Goal: Task Accomplishment & Management: Complete application form

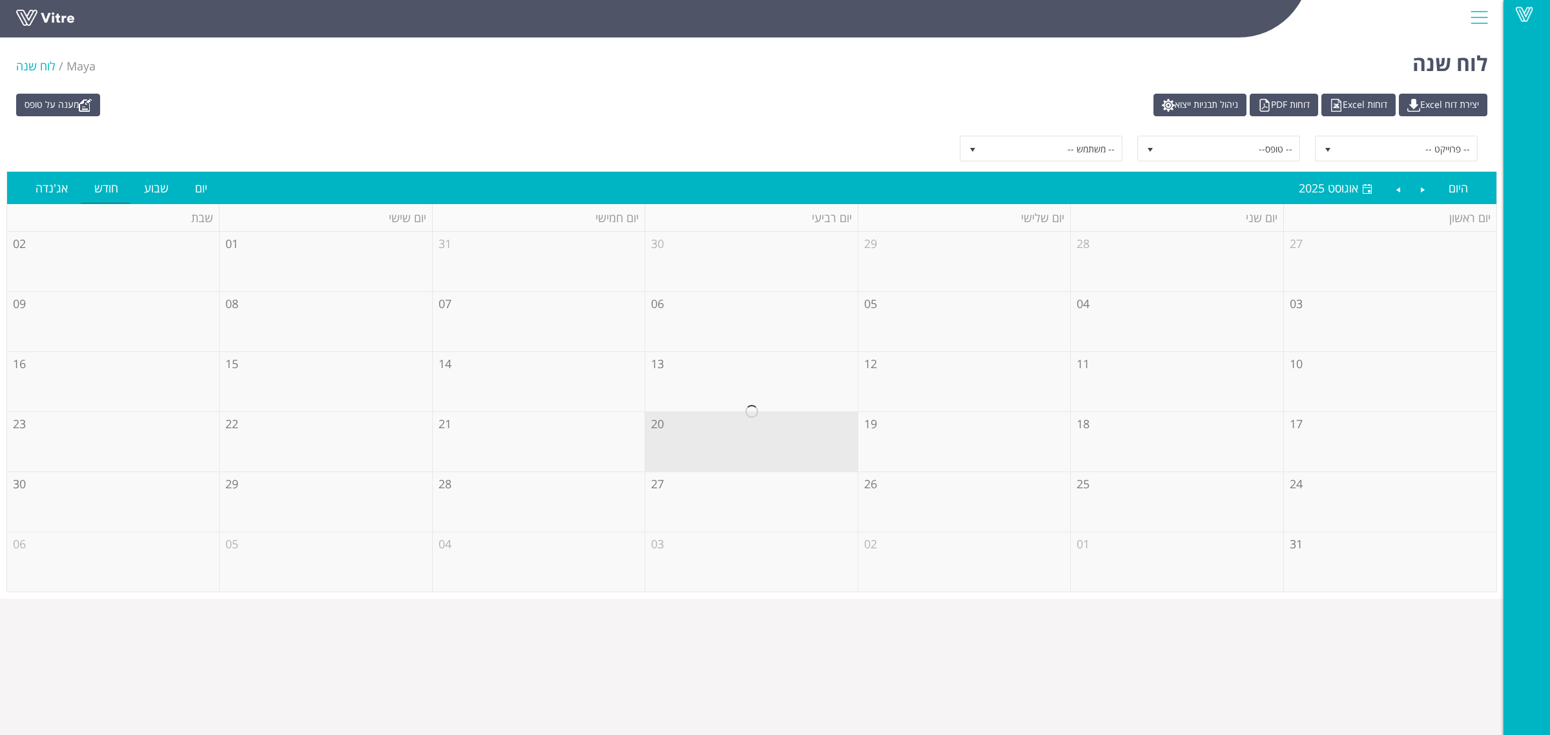
click at [72, 118] on div "מענה על טופס יצירת דוח Excel דוחות Excel דוחות PDF ניהול תבניות ייצוא -- פרוייק…" at bounding box center [751, 342] width 1503 height 511
click at [75, 105] on link "מענה על טופס" at bounding box center [58, 105] width 84 height 23
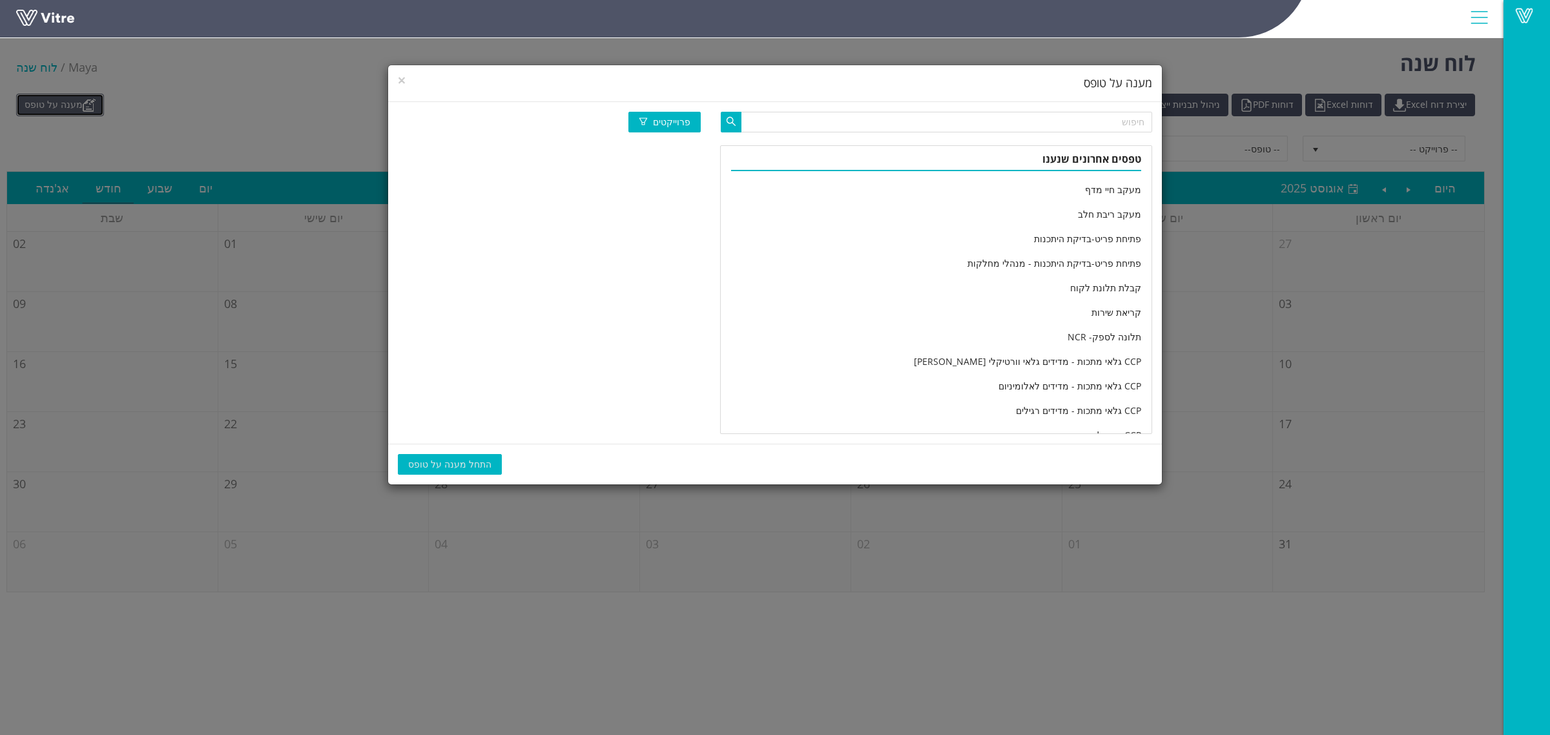
scroll to position [2151, 0]
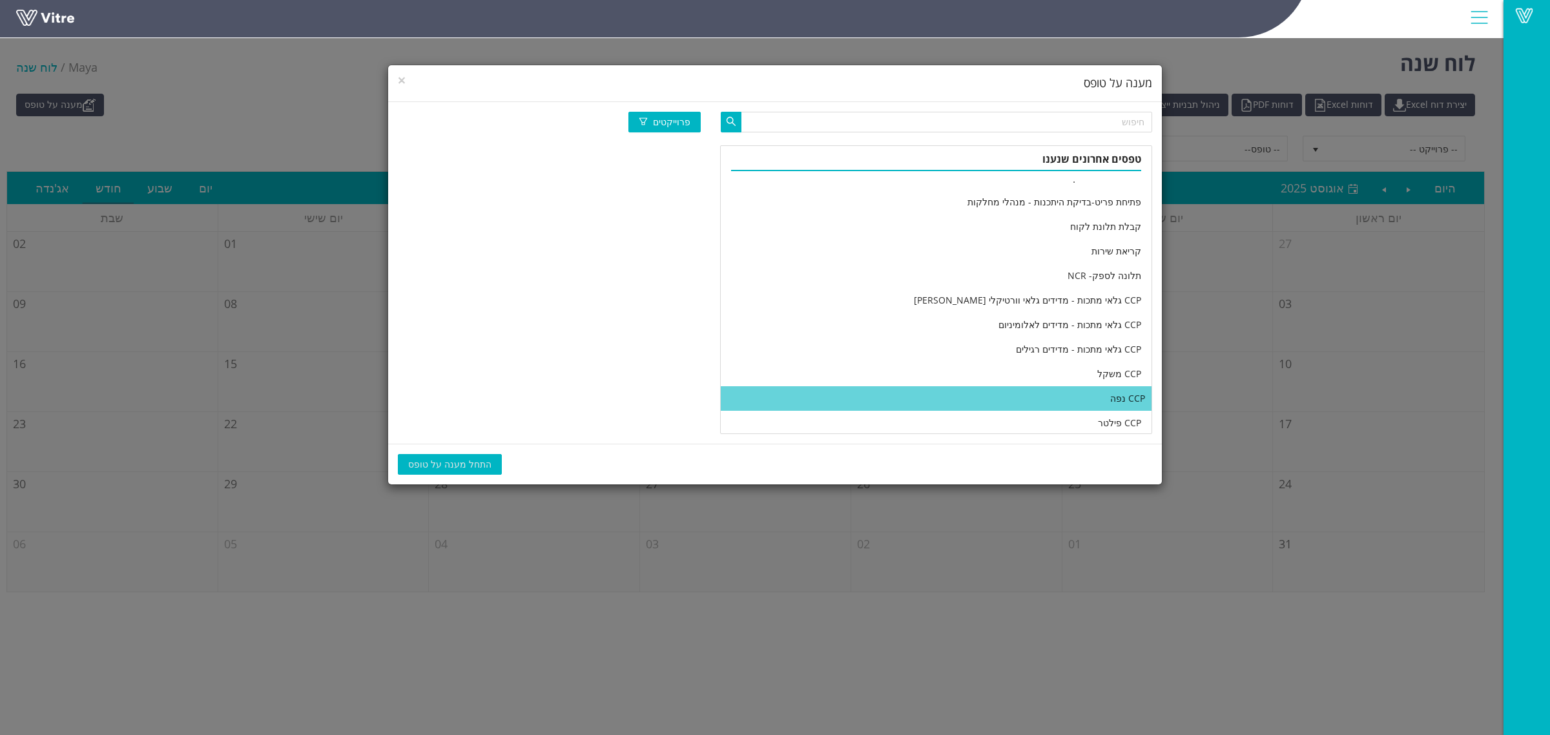
click at [951, 386] on li "CCP נפה" at bounding box center [936, 398] width 431 height 25
click at [444, 460] on span "התחל מענה על טופס" at bounding box center [449, 464] width 83 height 14
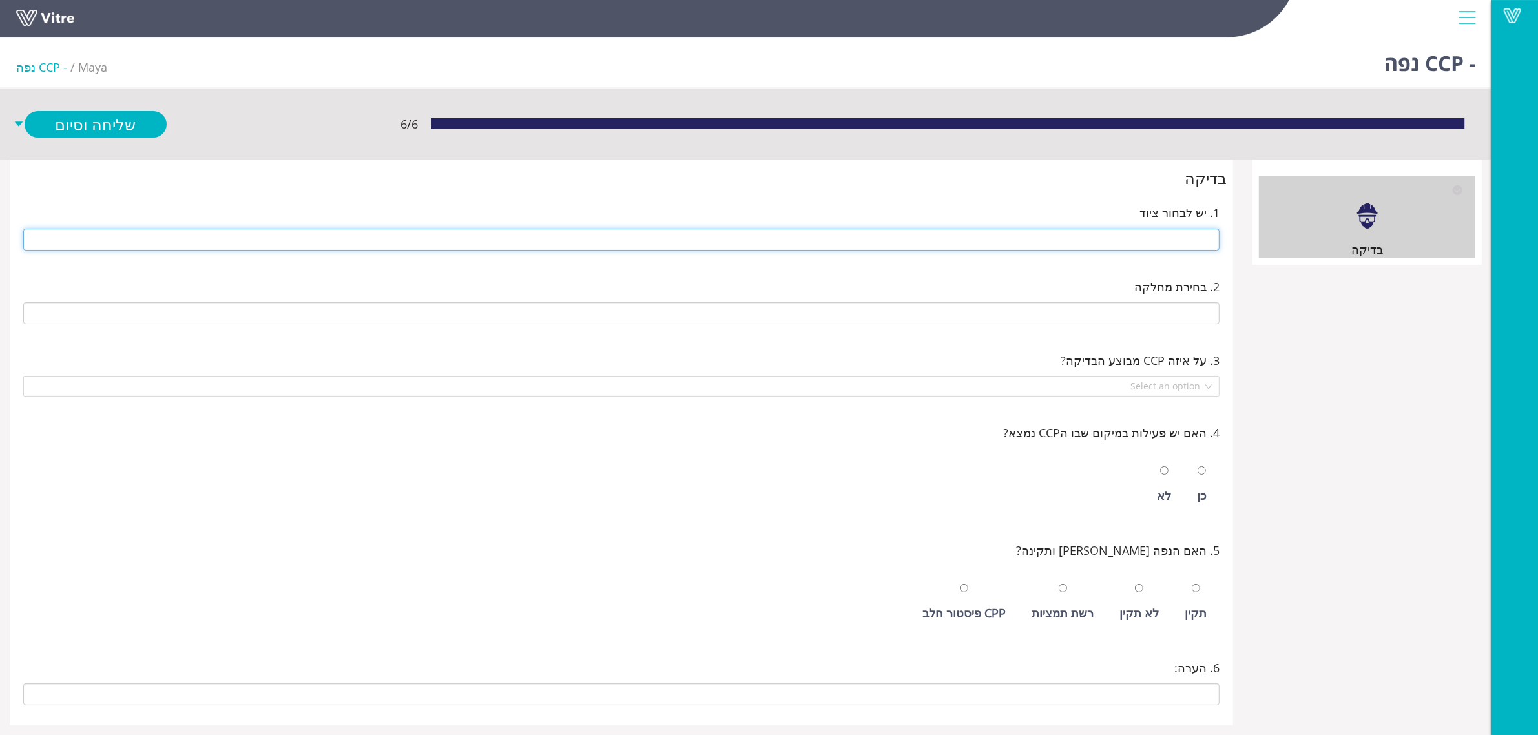
click at [878, 244] on input "text" at bounding box center [621, 240] width 1196 height 22
type input "216 נפות"
type input "E-01 רמפה ניפוי ראשית"
click at [1197, 466] on input "radio" at bounding box center [1201, 470] width 8 height 8
radio input "true"
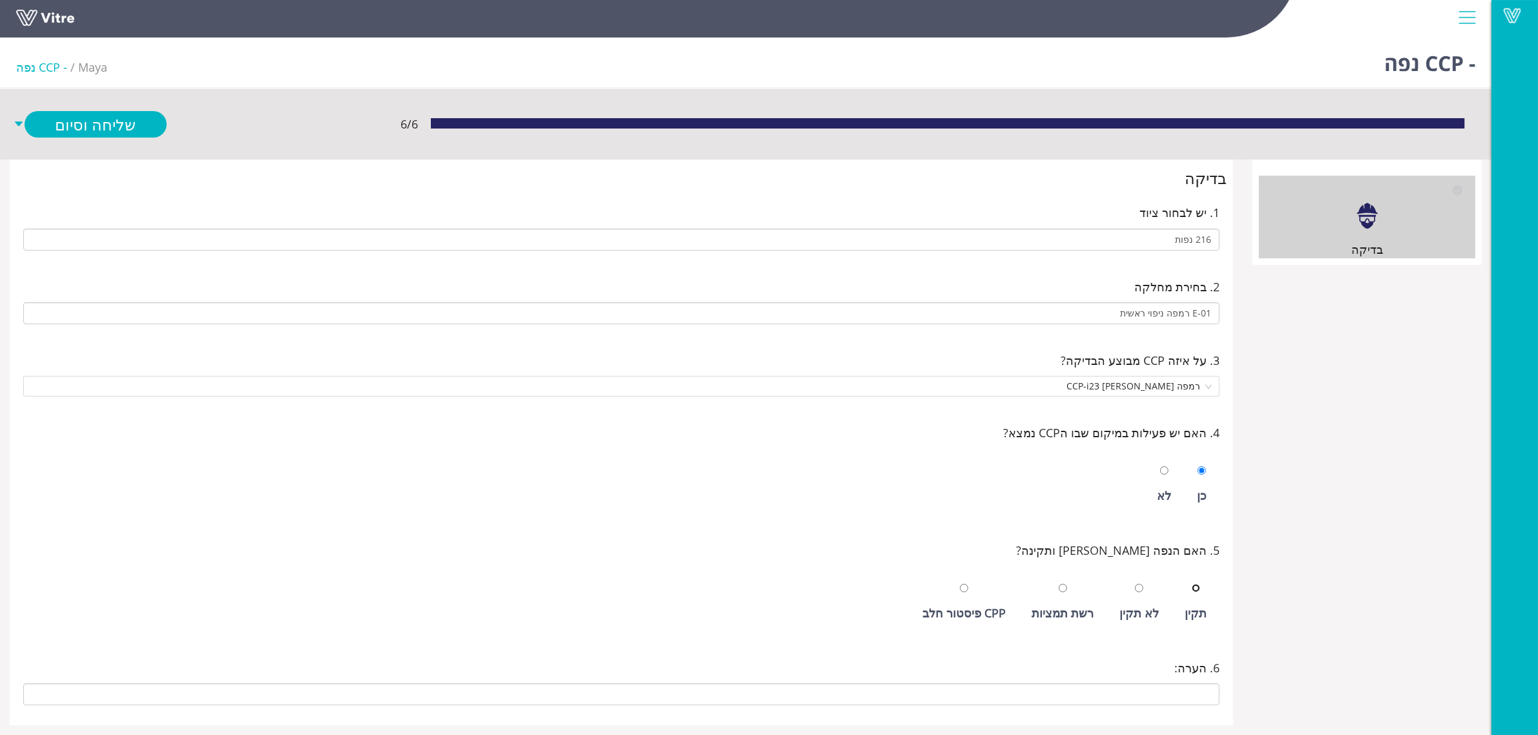
click at [1192, 584] on input "radio" at bounding box center [1196, 588] width 8 height 8
radio input "true"
click at [105, 147] on link "שלח ופתח חדש" at bounding box center [96, 152] width 142 height 26
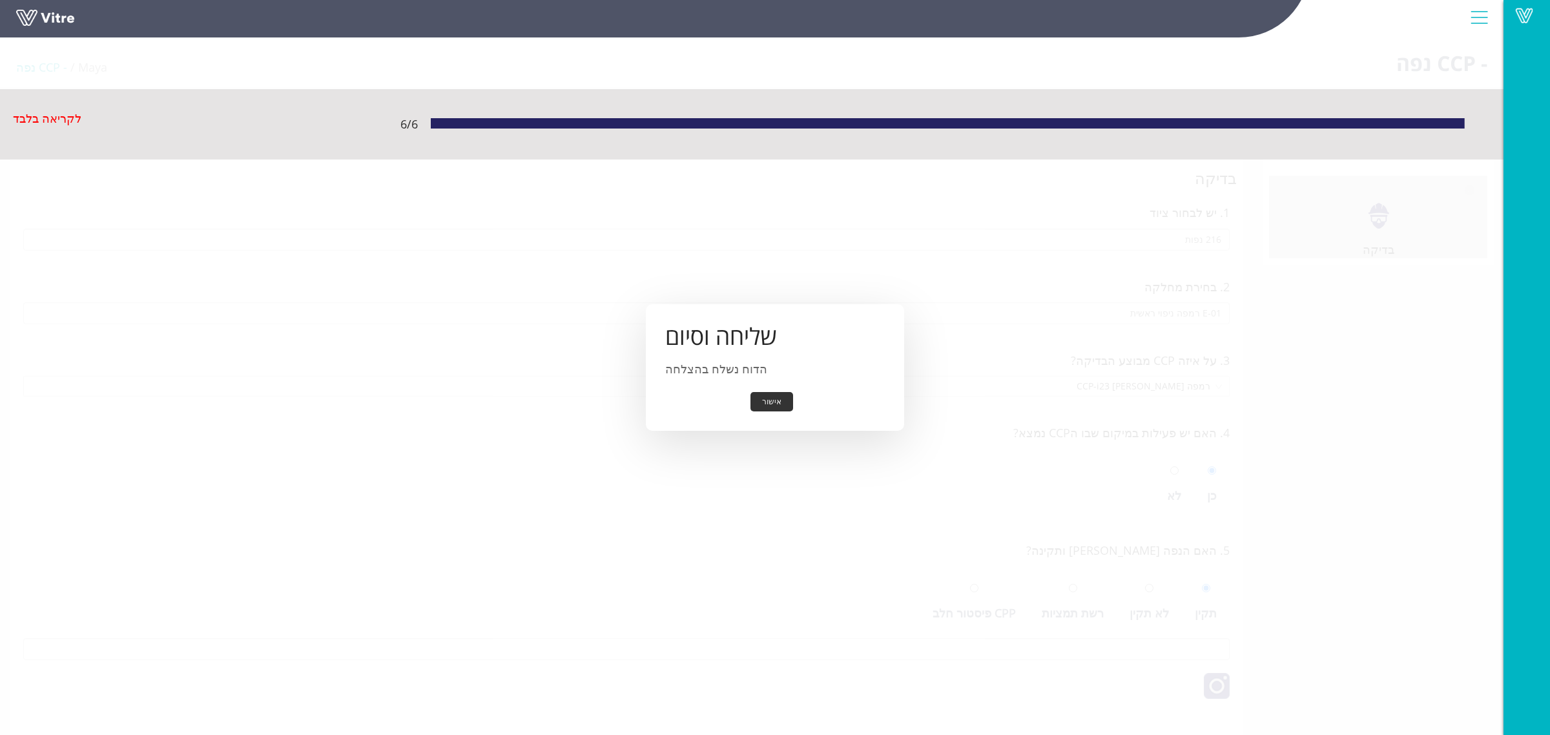
click at [767, 397] on button "אישור" at bounding box center [771, 402] width 43 height 20
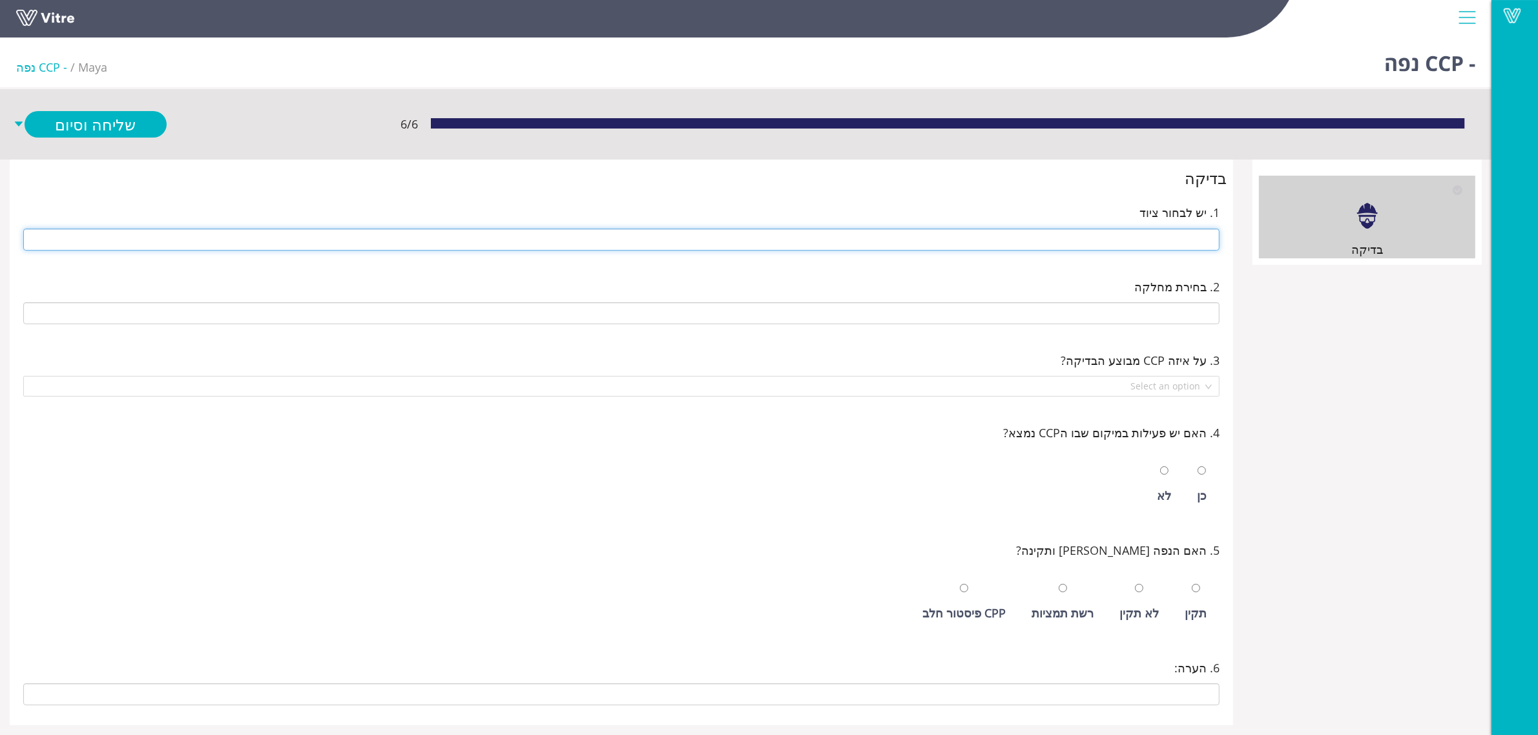
click at [1074, 241] on input "text" at bounding box center [621, 240] width 1196 height 22
type input "216 נפות"
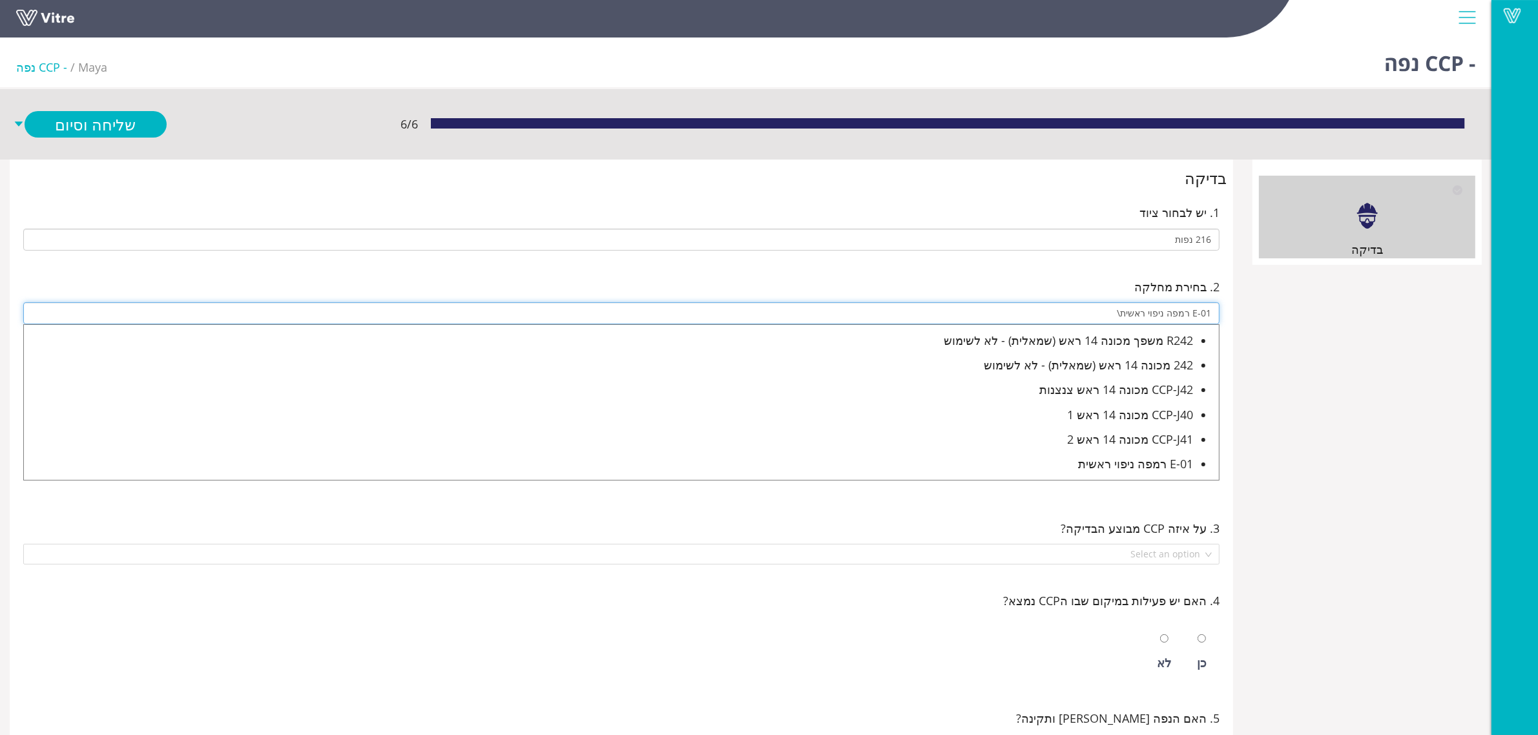
type input "E-01 רמפה ניפוי ראשית\"
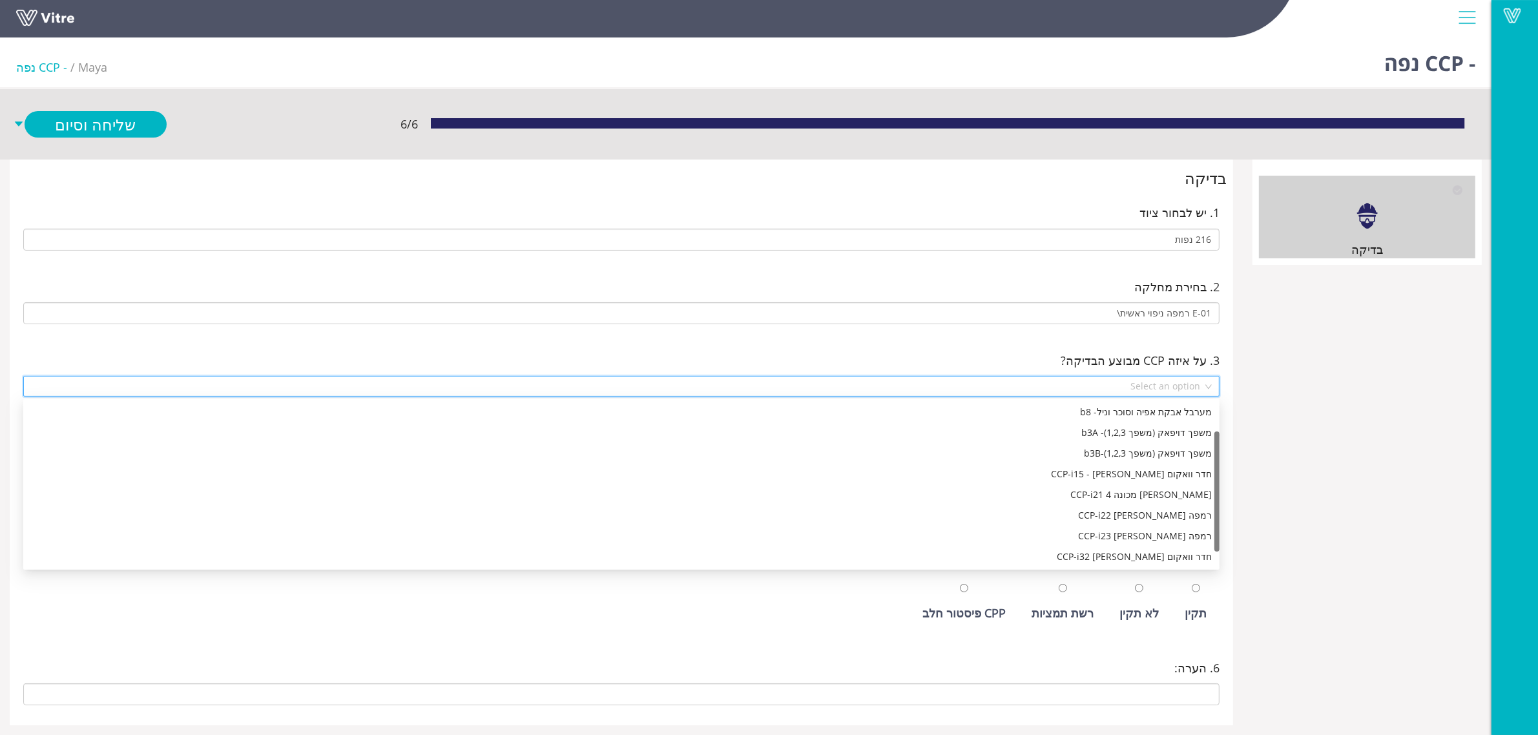
scroll to position [41, 0]
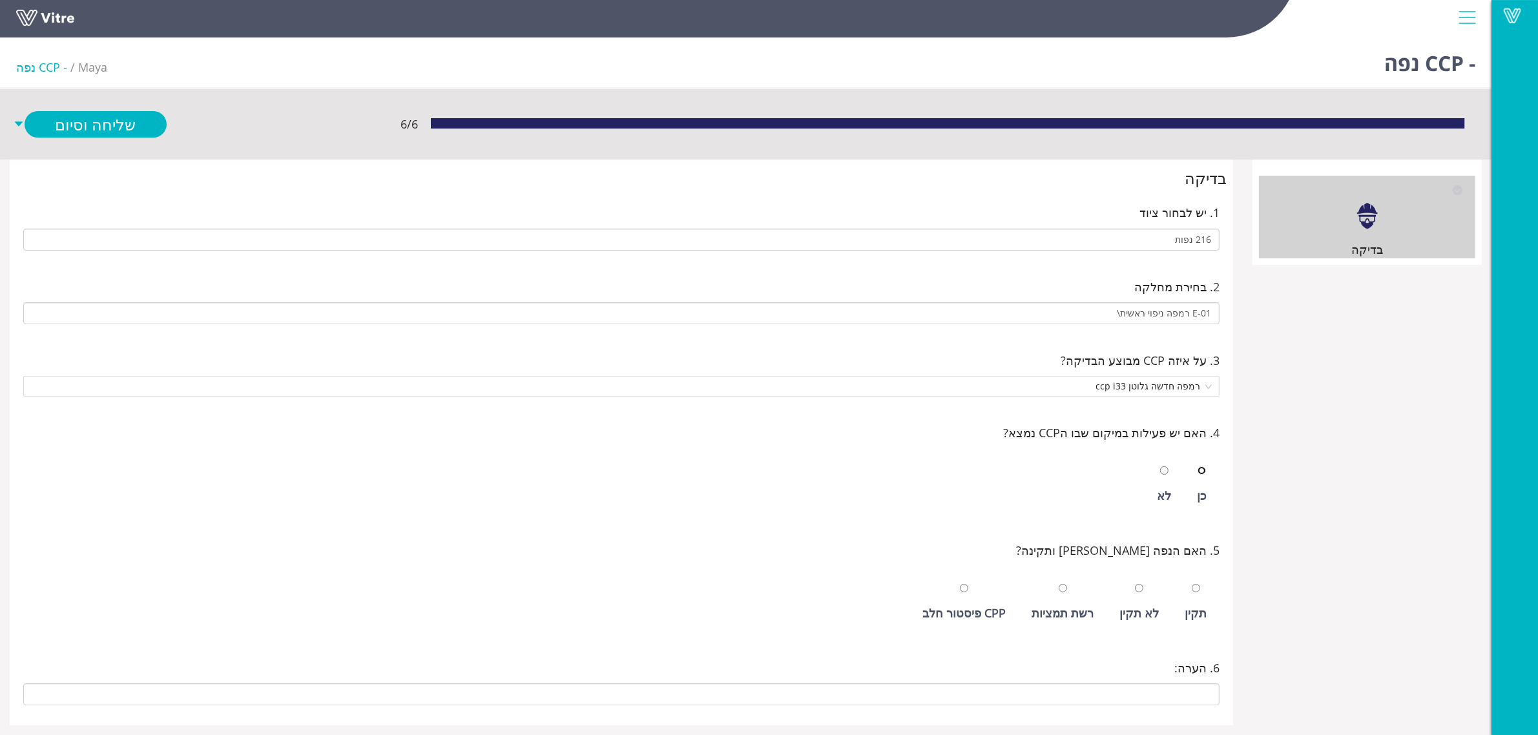
click at [1197, 466] on input "radio" at bounding box center [1201, 470] width 8 height 8
radio input "true"
click at [1192, 584] on input "radio" at bounding box center [1196, 588] width 8 height 8
radio input "true"
click at [101, 149] on link "שלח ופתח חדש" at bounding box center [96, 152] width 142 height 26
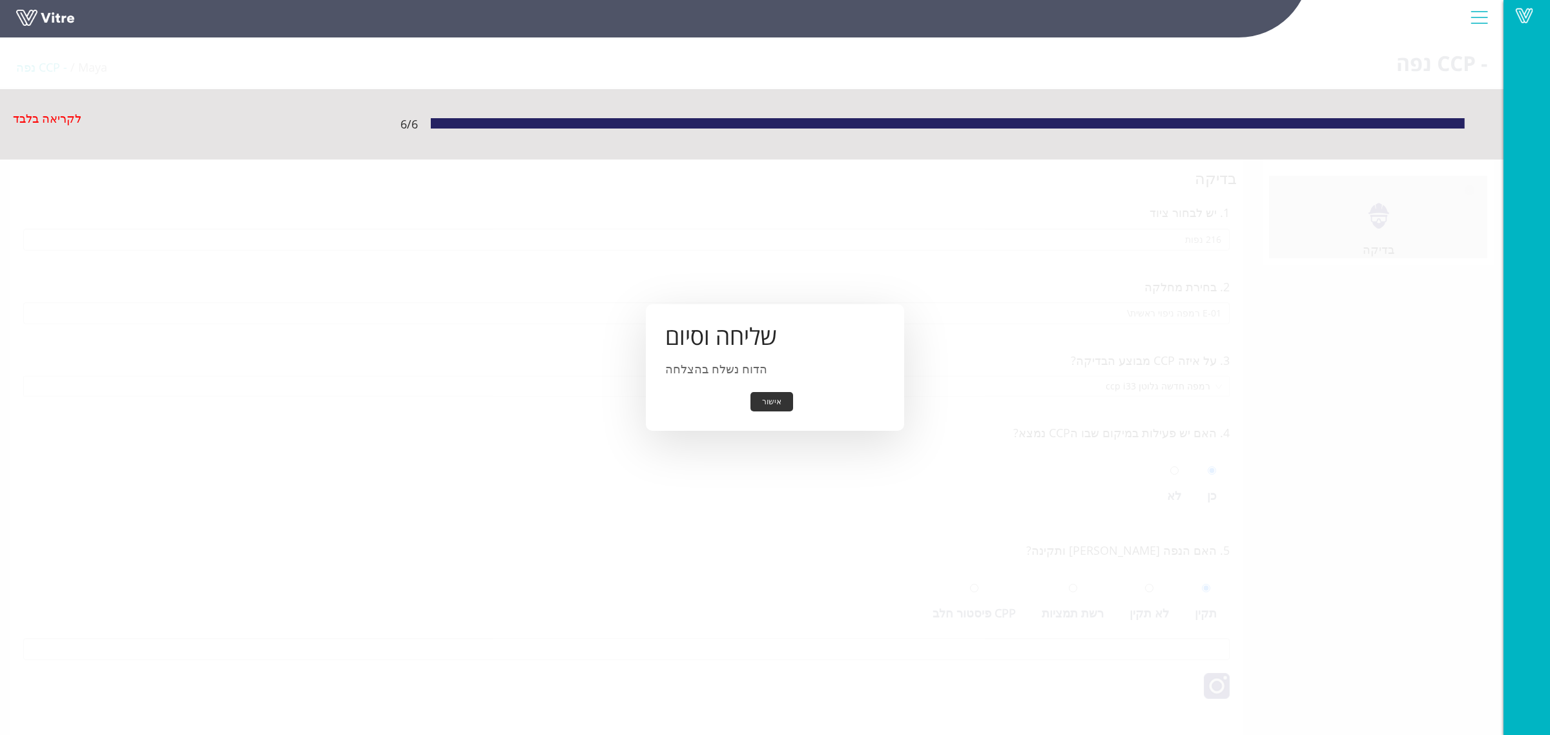
click at [773, 399] on button "אישור" at bounding box center [771, 402] width 43 height 20
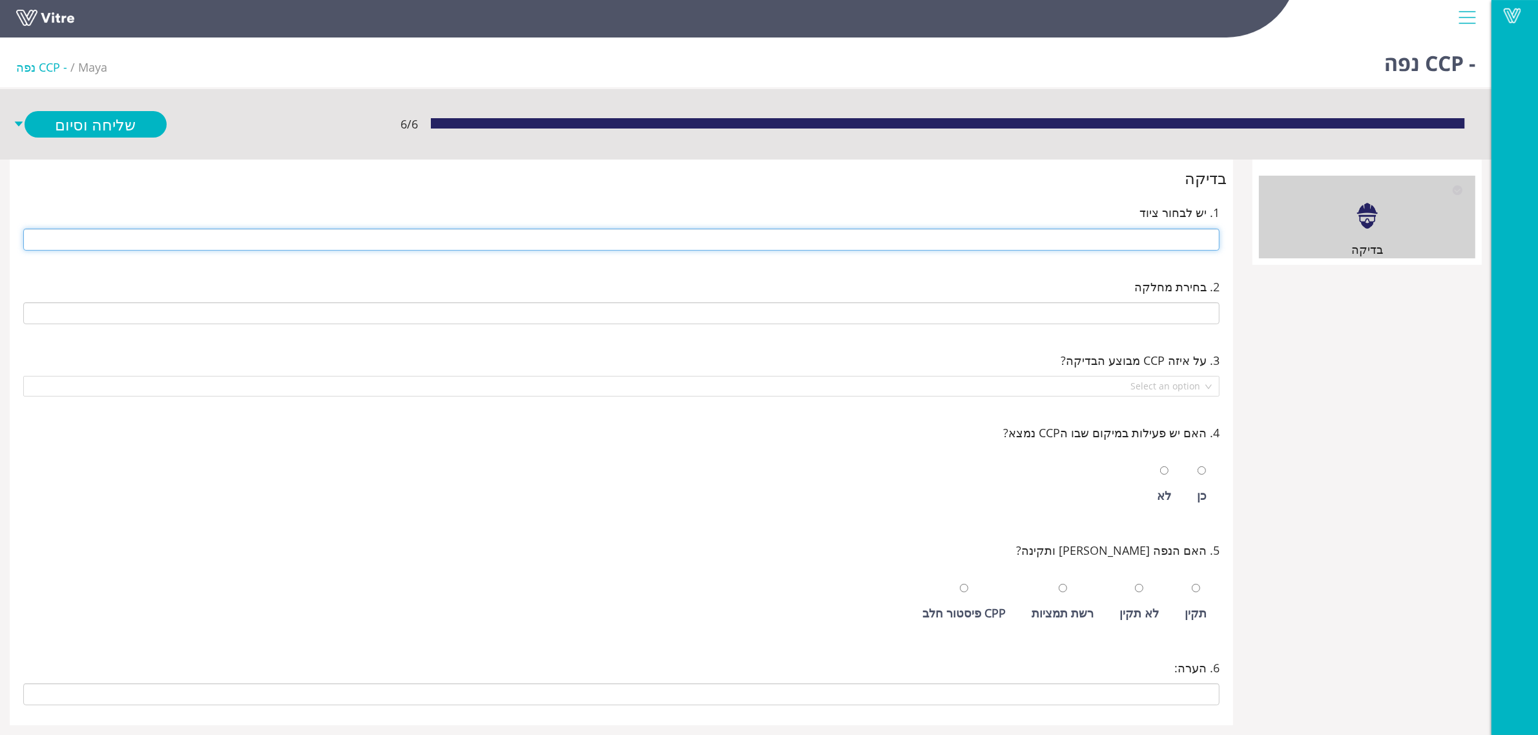
click at [1157, 249] on input "text" at bounding box center [621, 240] width 1196 height 22
type input "216 נפות"
type input "CCP-i32 סלקטד 246"
click at [1197, 466] on input "radio" at bounding box center [1201, 470] width 8 height 8
radio input "true"
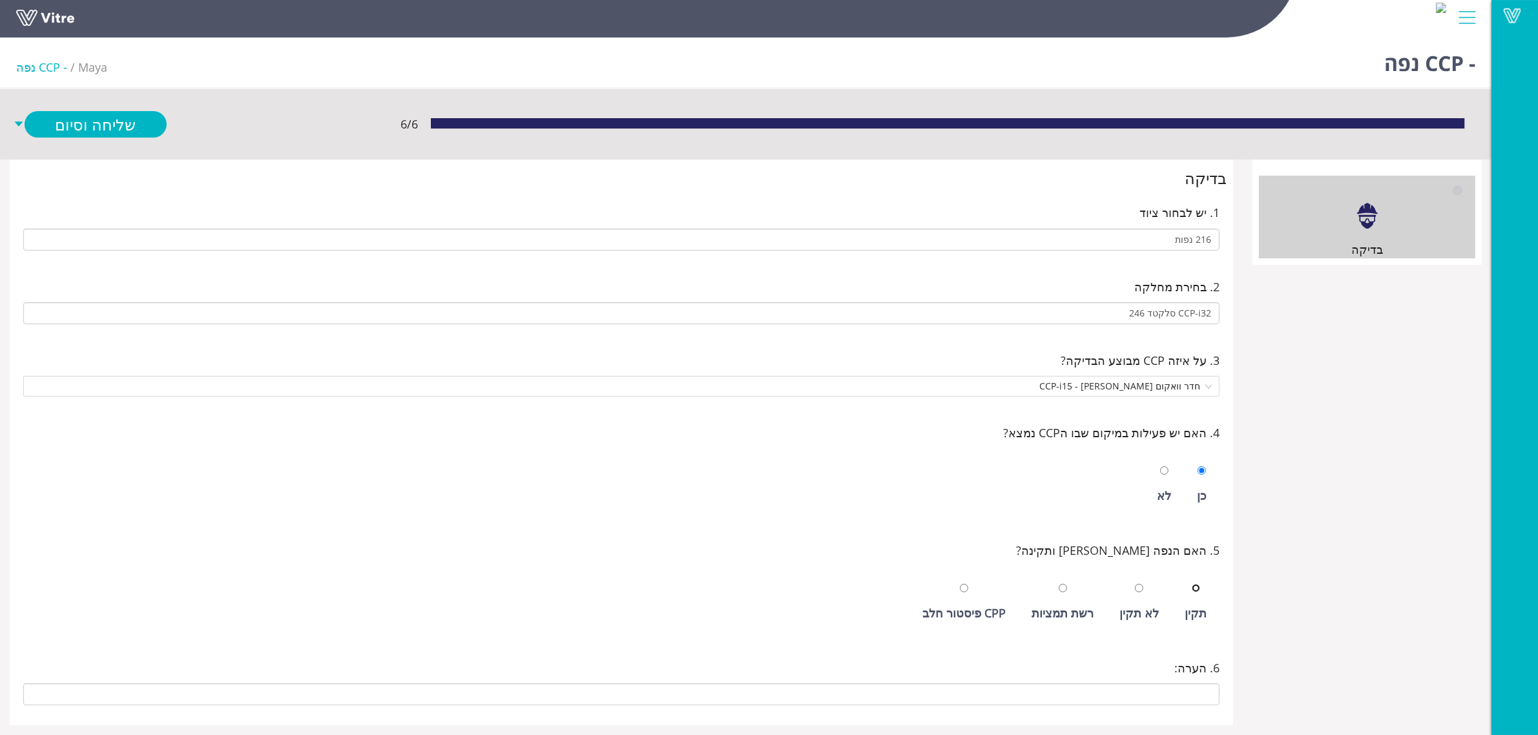
click at [1192, 584] on input "radio" at bounding box center [1196, 588] width 8 height 8
radio input "true"
click at [110, 149] on link "שלח ופתח חדש" at bounding box center [96, 152] width 142 height 26
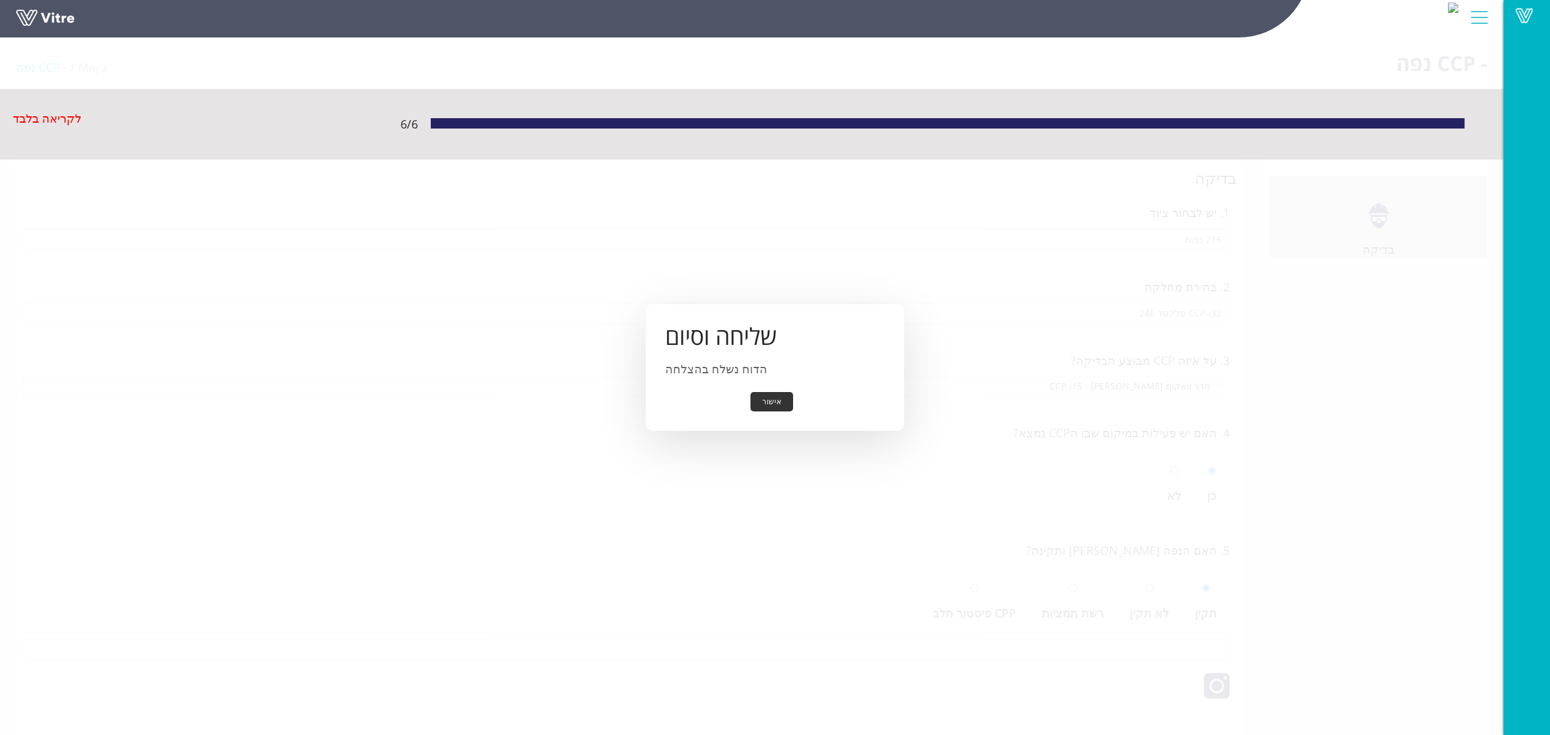
click at [777, 395] on button "אישור" at bounding box center [771, 402] width 43 height 20
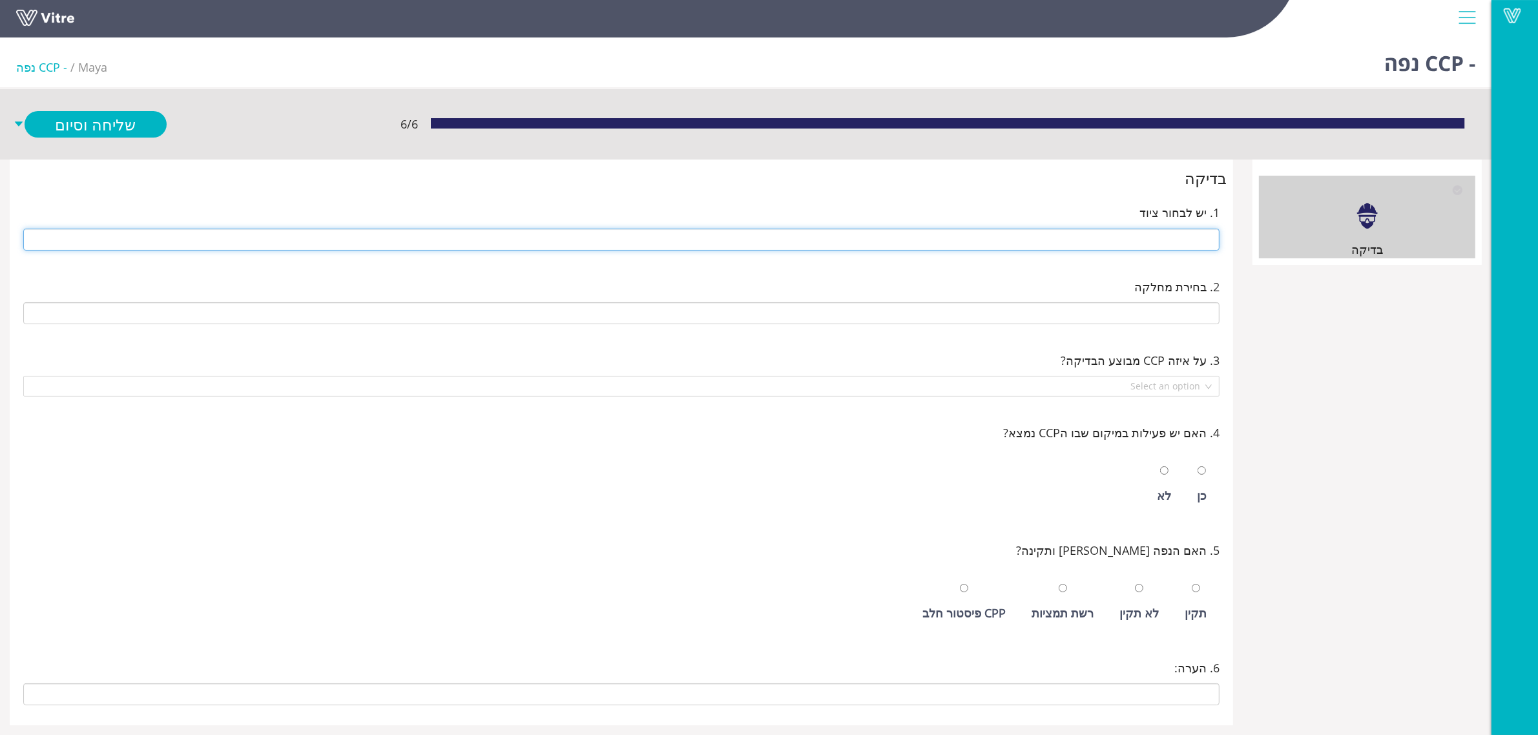
click at [1093, 238] on input "text" at bounding box center [621, 240] width 1196 height 22
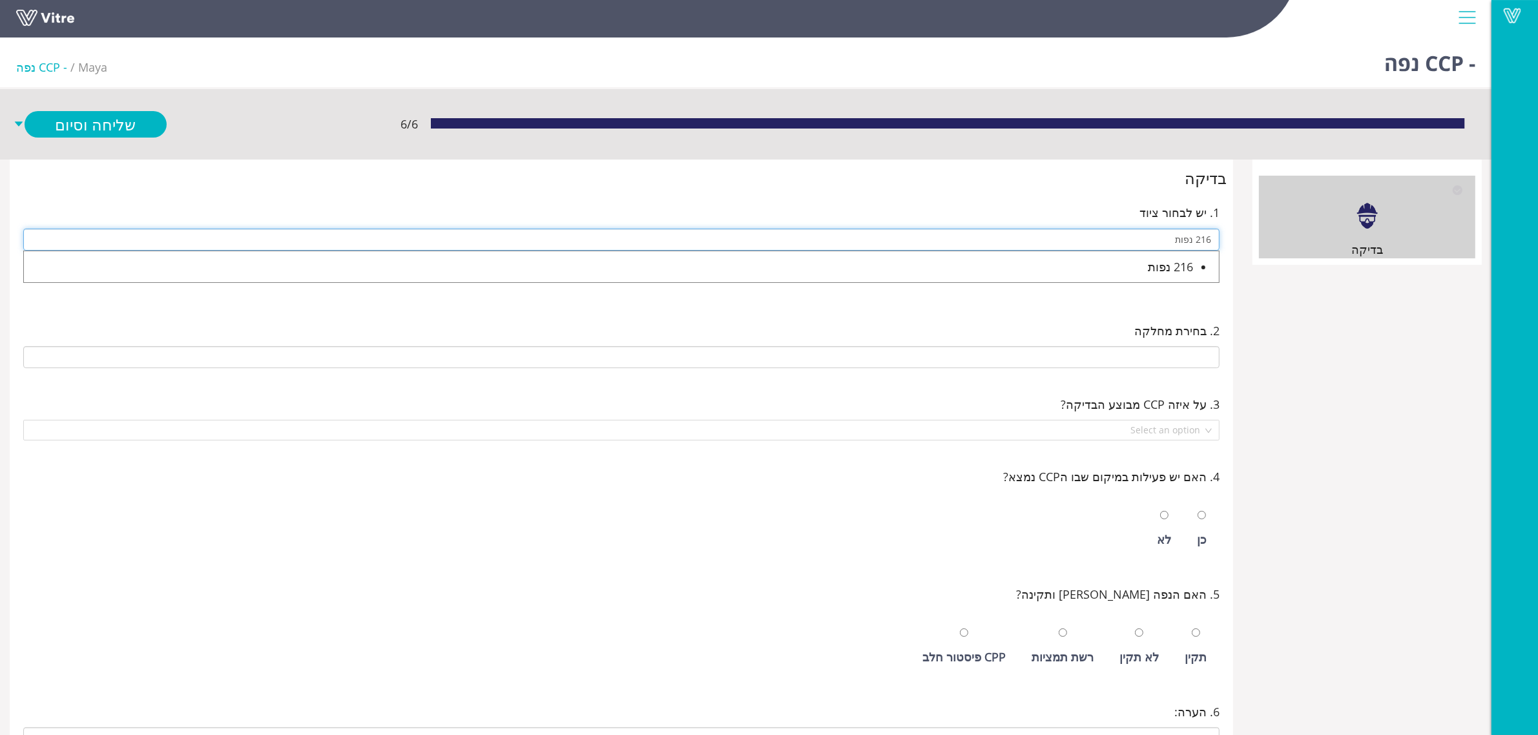
type input "216 נפות"
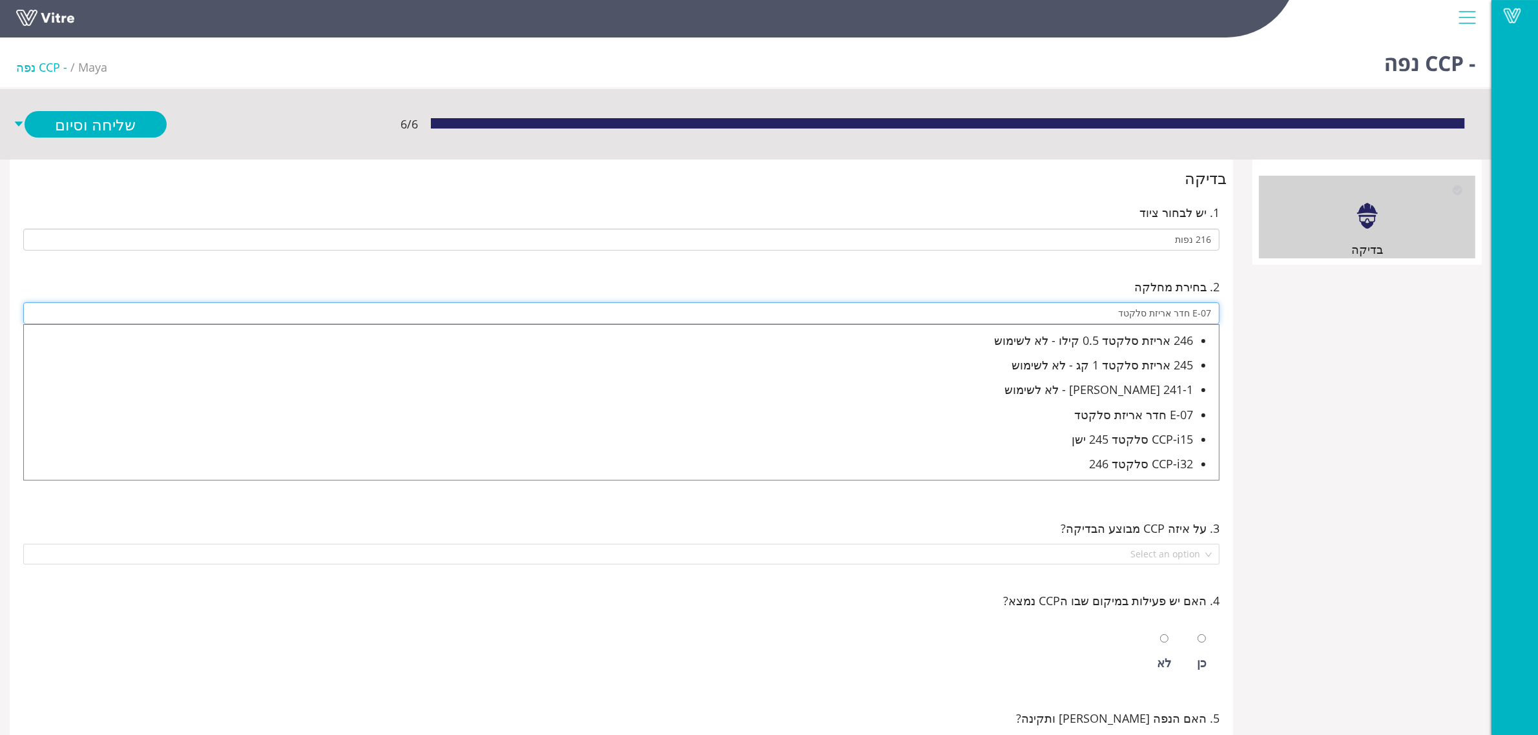
type input "E-07 חדר אריזת סלקטד"
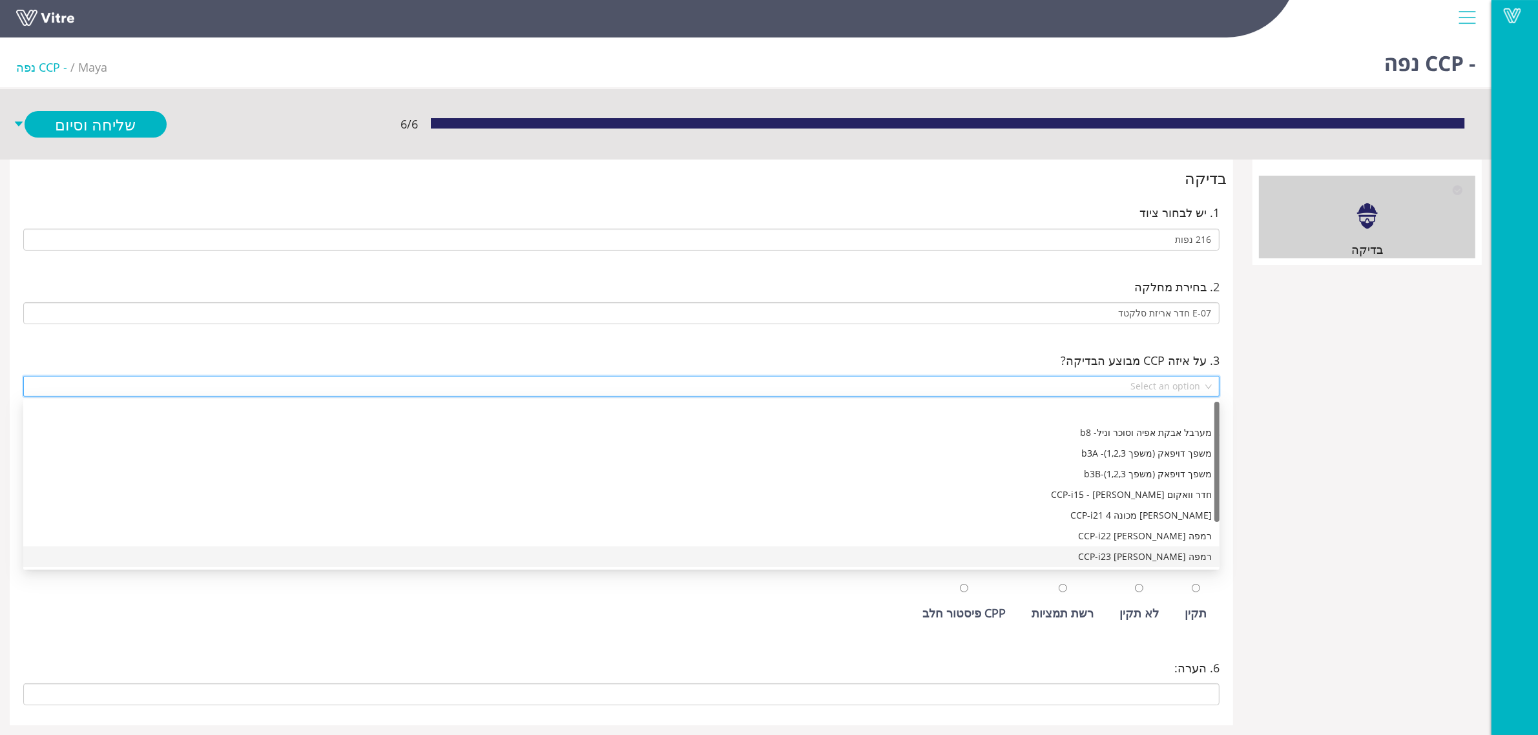
scroll to position [21, 0]
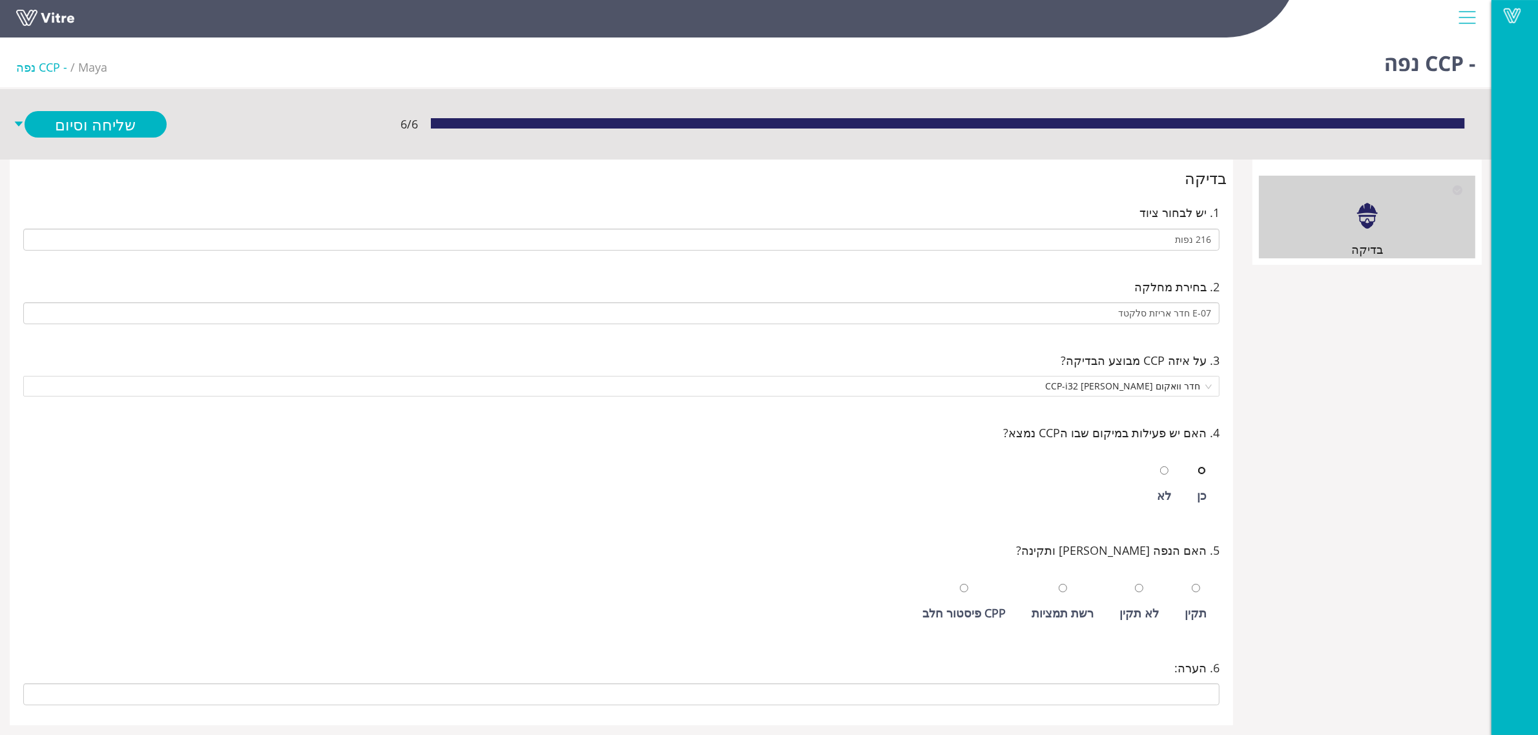
click at [1197, 466] on input "radio" at bounding box center [1201, 470] width 8 height 8
radio input "true"
click at [1192, 584] on input "radio" at bounding box center [1196, 588] width 8 height 8
radio input "true"
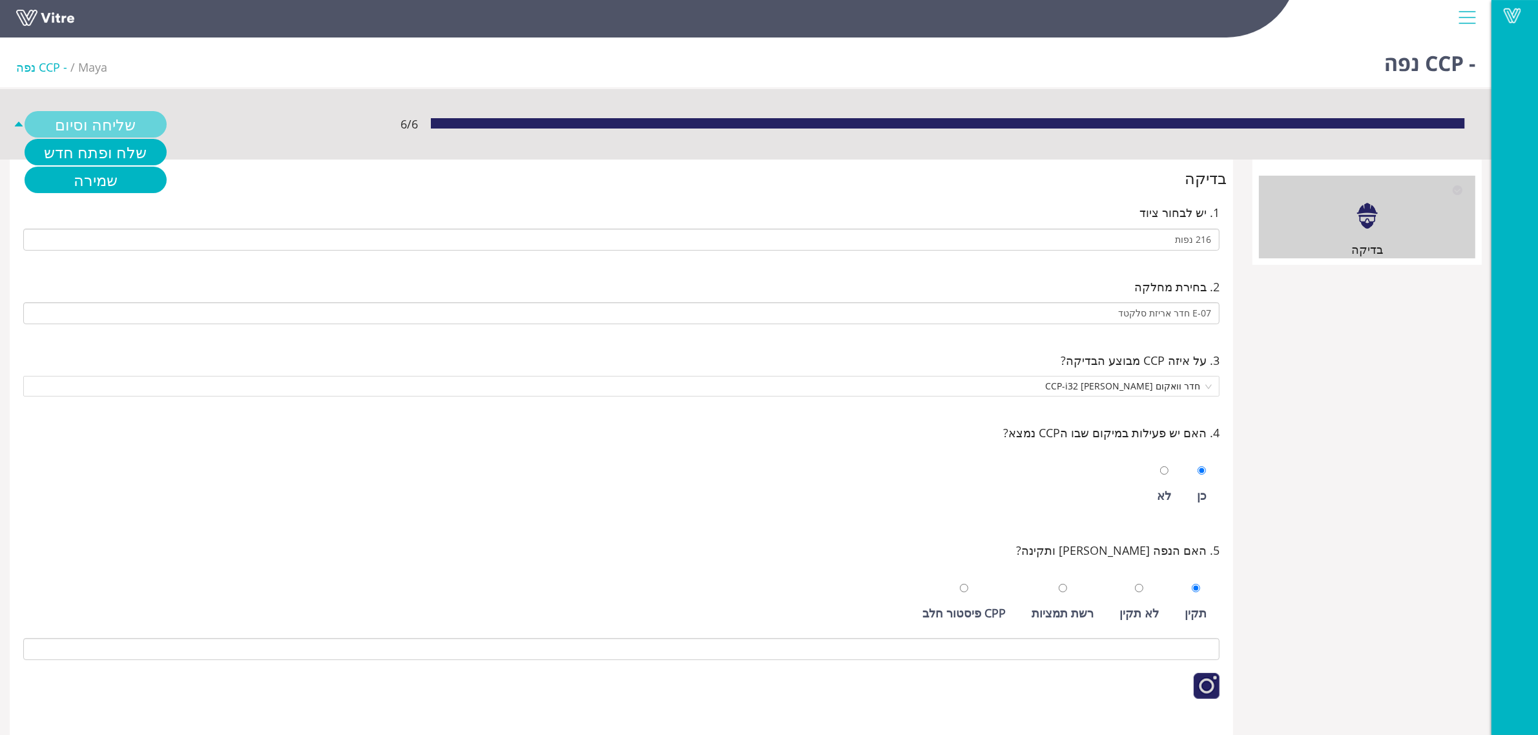
click at [123, 127] on link "שליחה וסיום" at bounding box center [96, 124] width 142 height 26
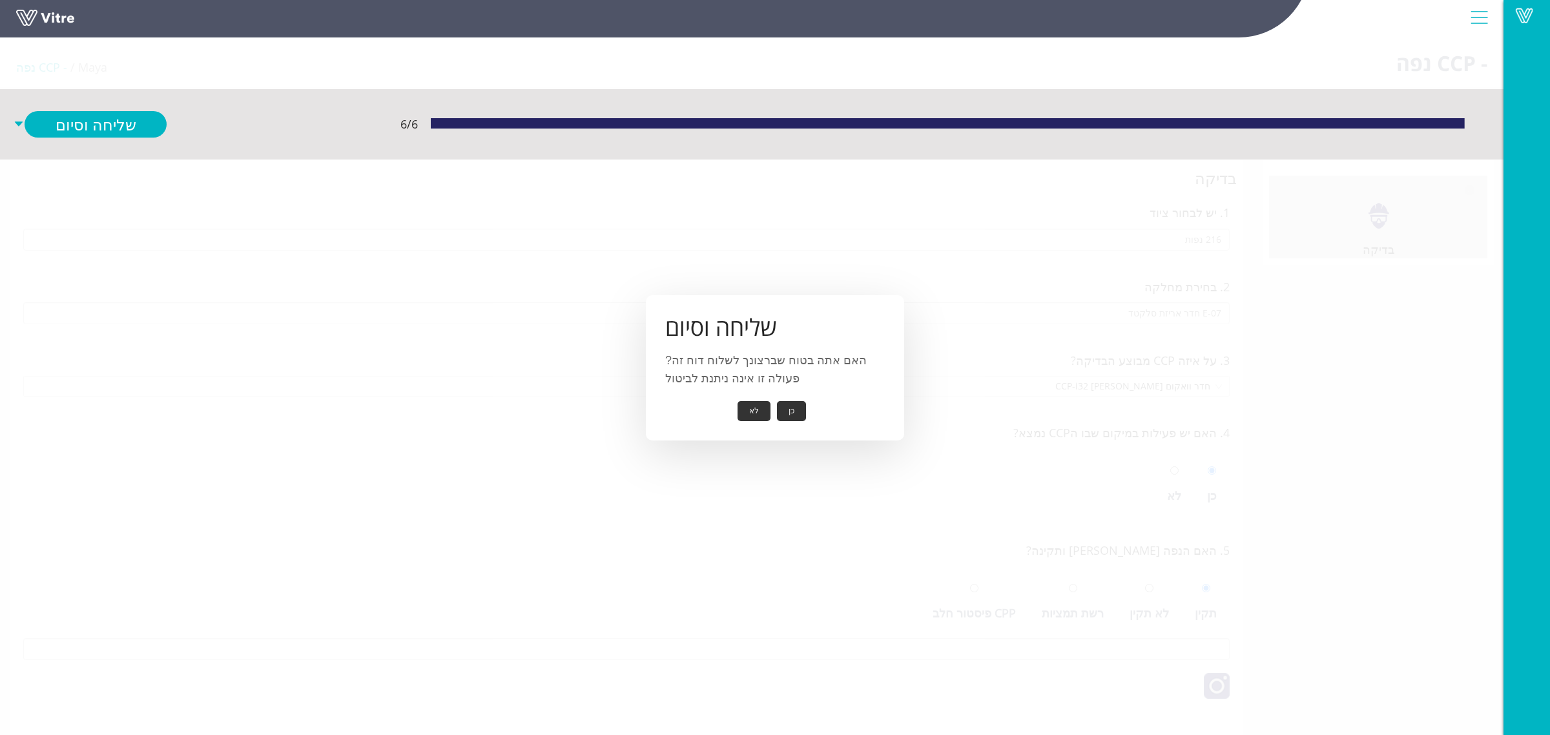
click at [801, 411] on button "כן" at bounding box center [791, 411] width 29 height 20
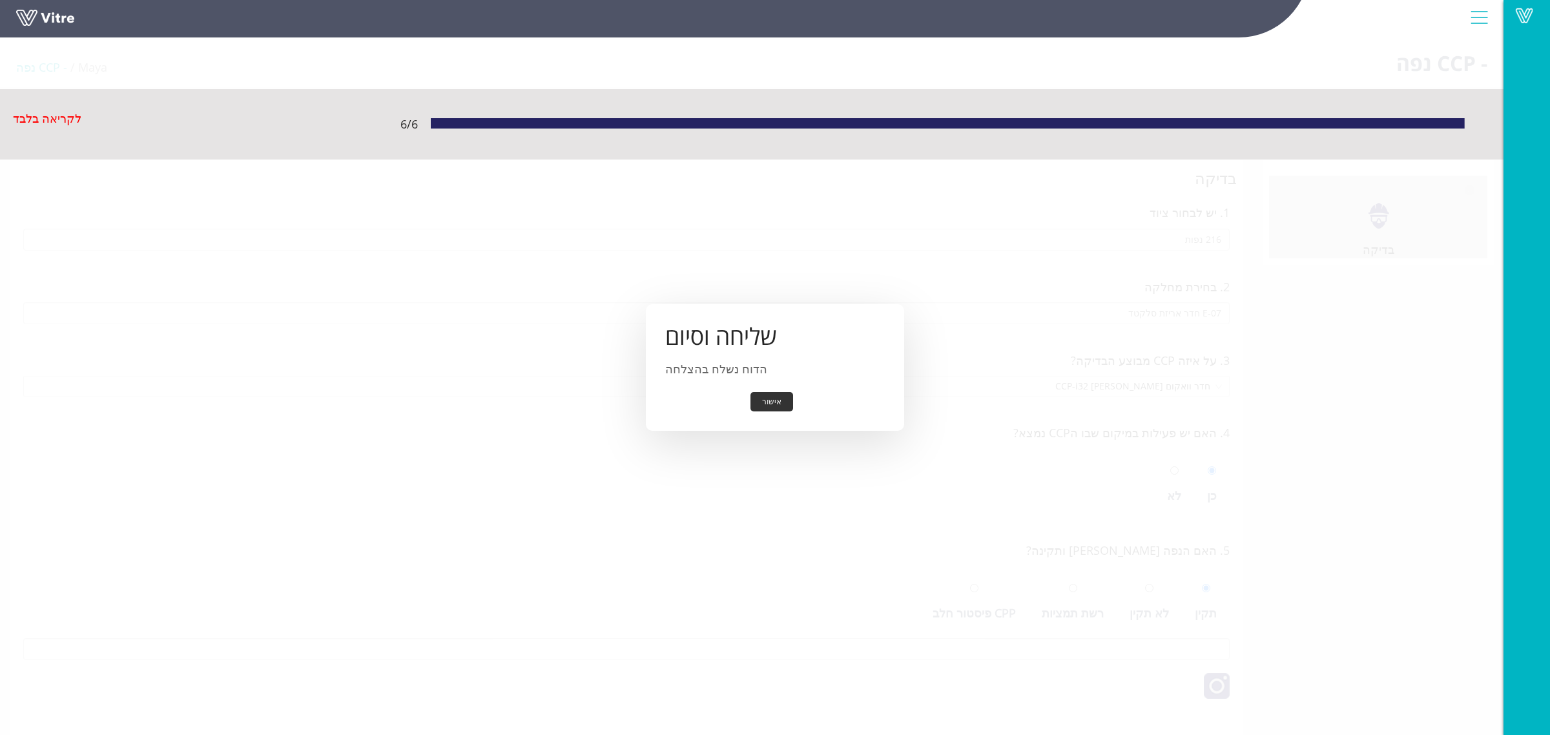
click at [782, 404] on button "אישור" at bounding box center [771, 402] width 43 height 20
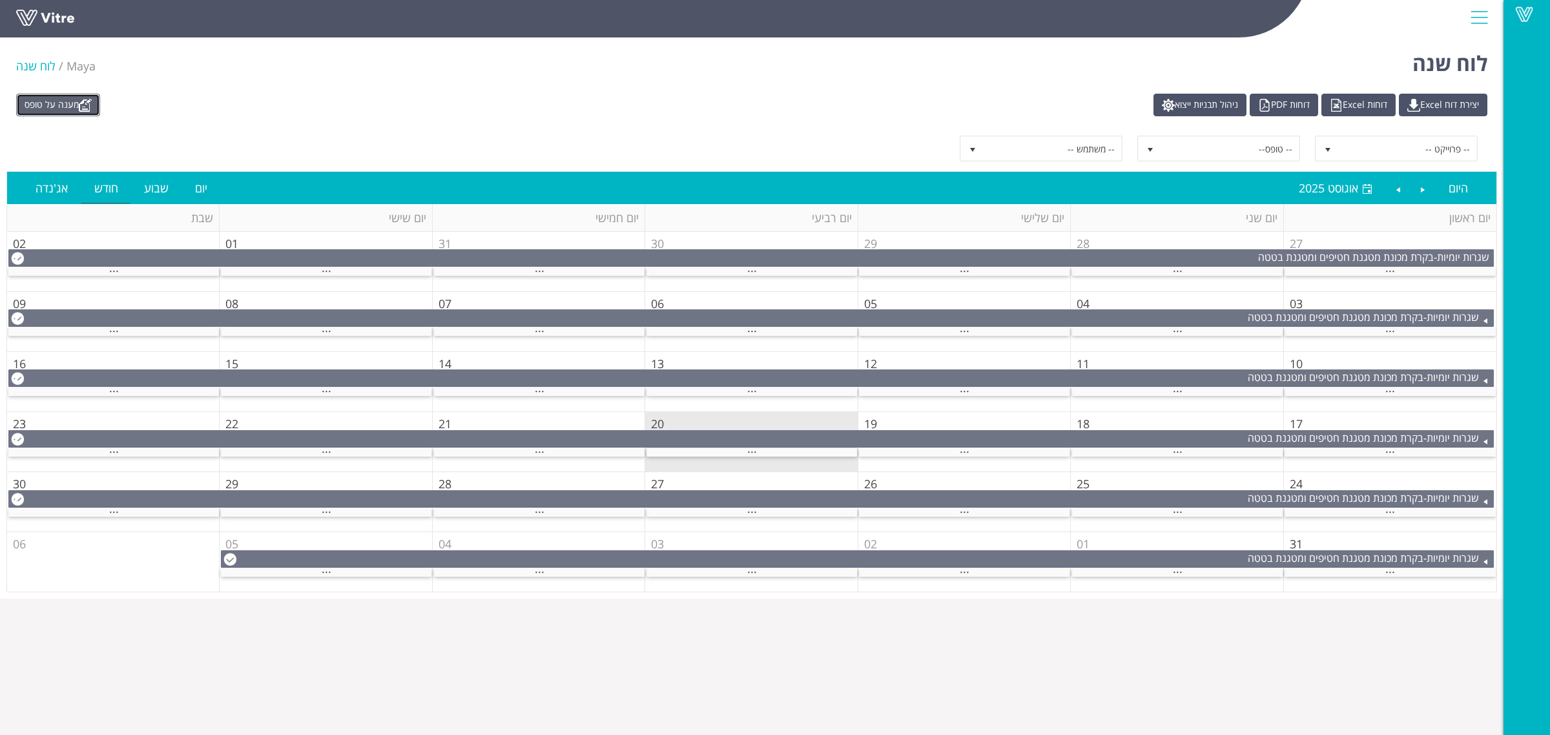
click at [52, 98] on link "מענה על טופס" at bounding box center [58, 105] width 84 height 23
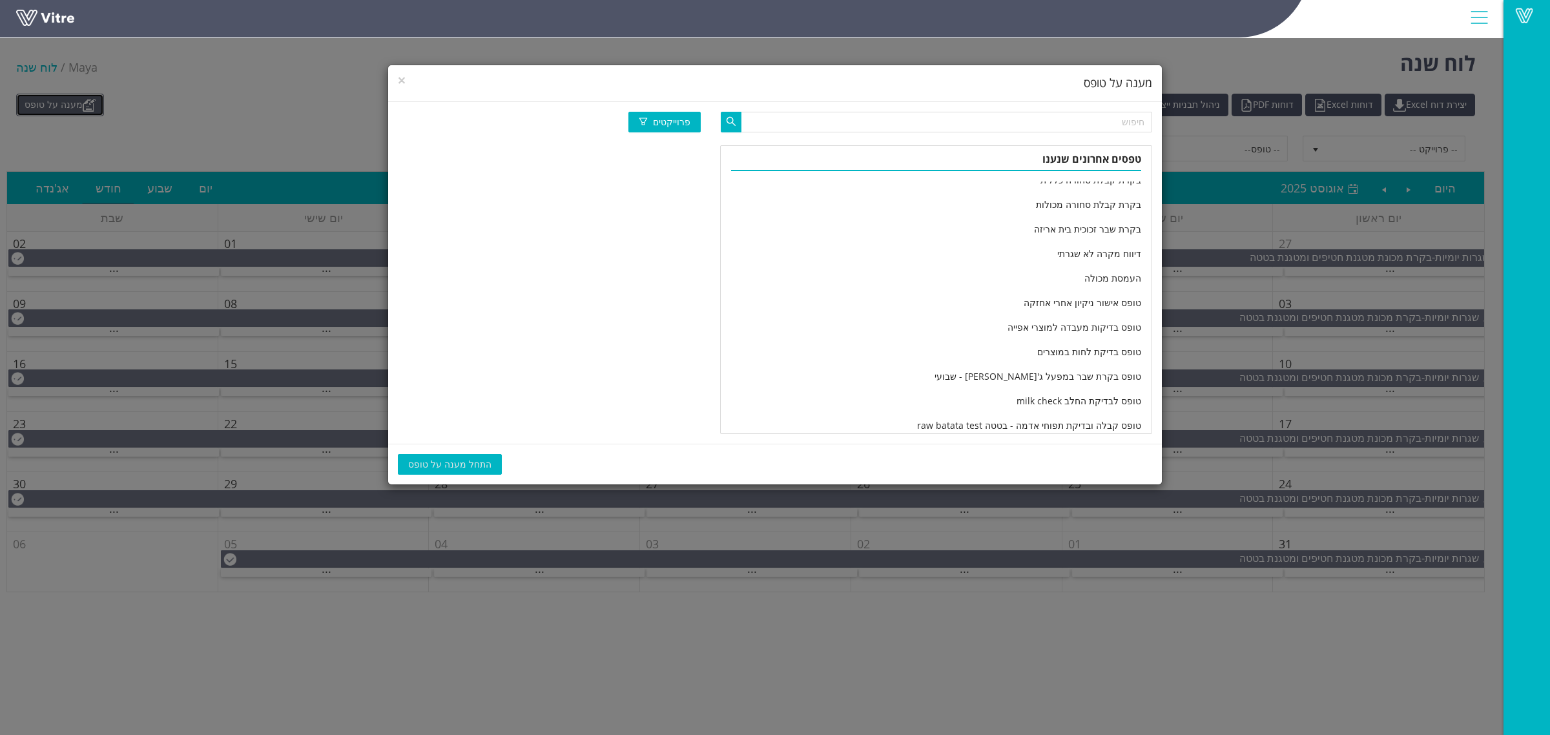
scroll to position [2151, 0]
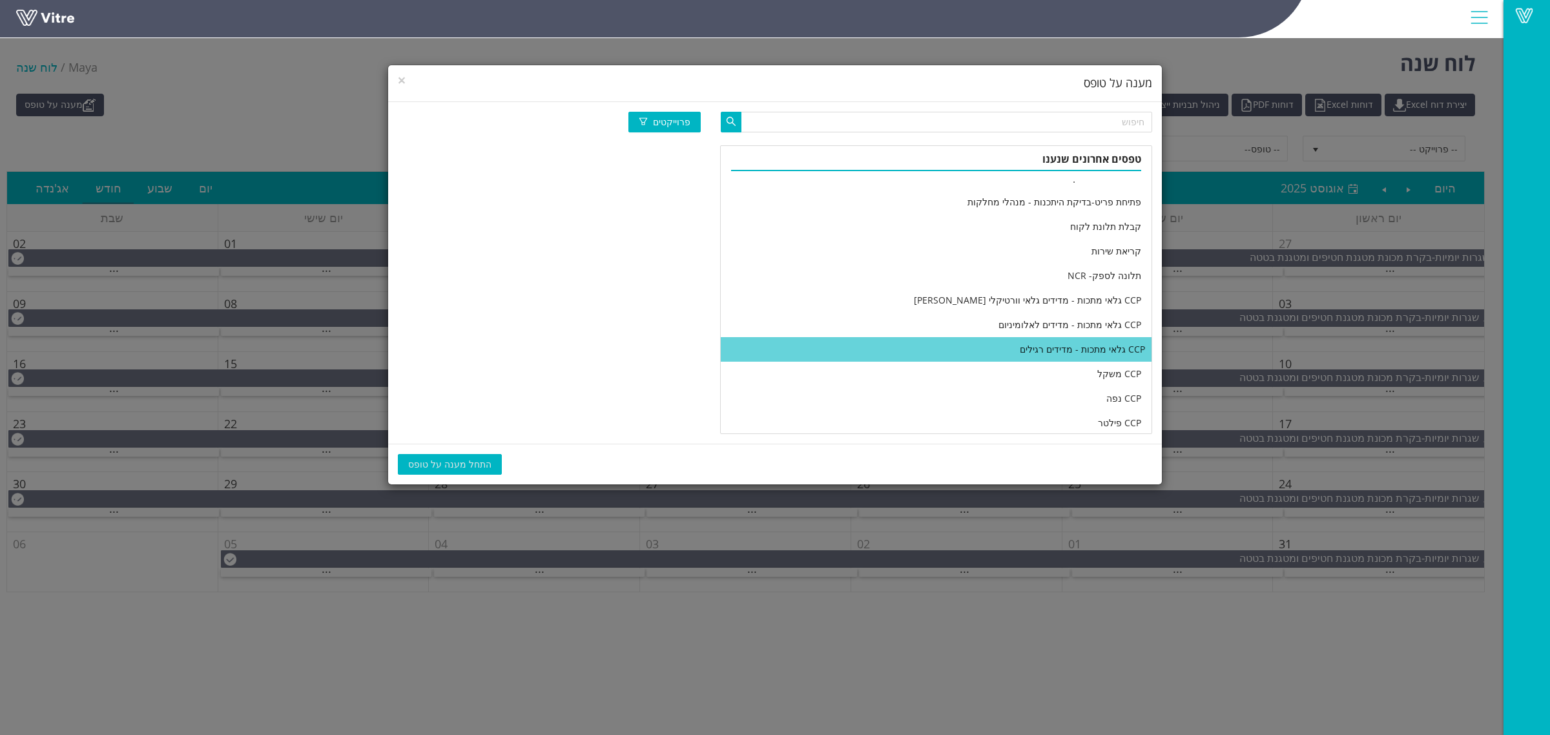
click at [1018, 349] on li "CCP גלאי מתכות - מדידים רגילים" at bounding box center [936, 349] width 431 height 25
click at [469, 462] on span "התחל מענה על טופס" at bounding box center [449, 464] width 83 height 14
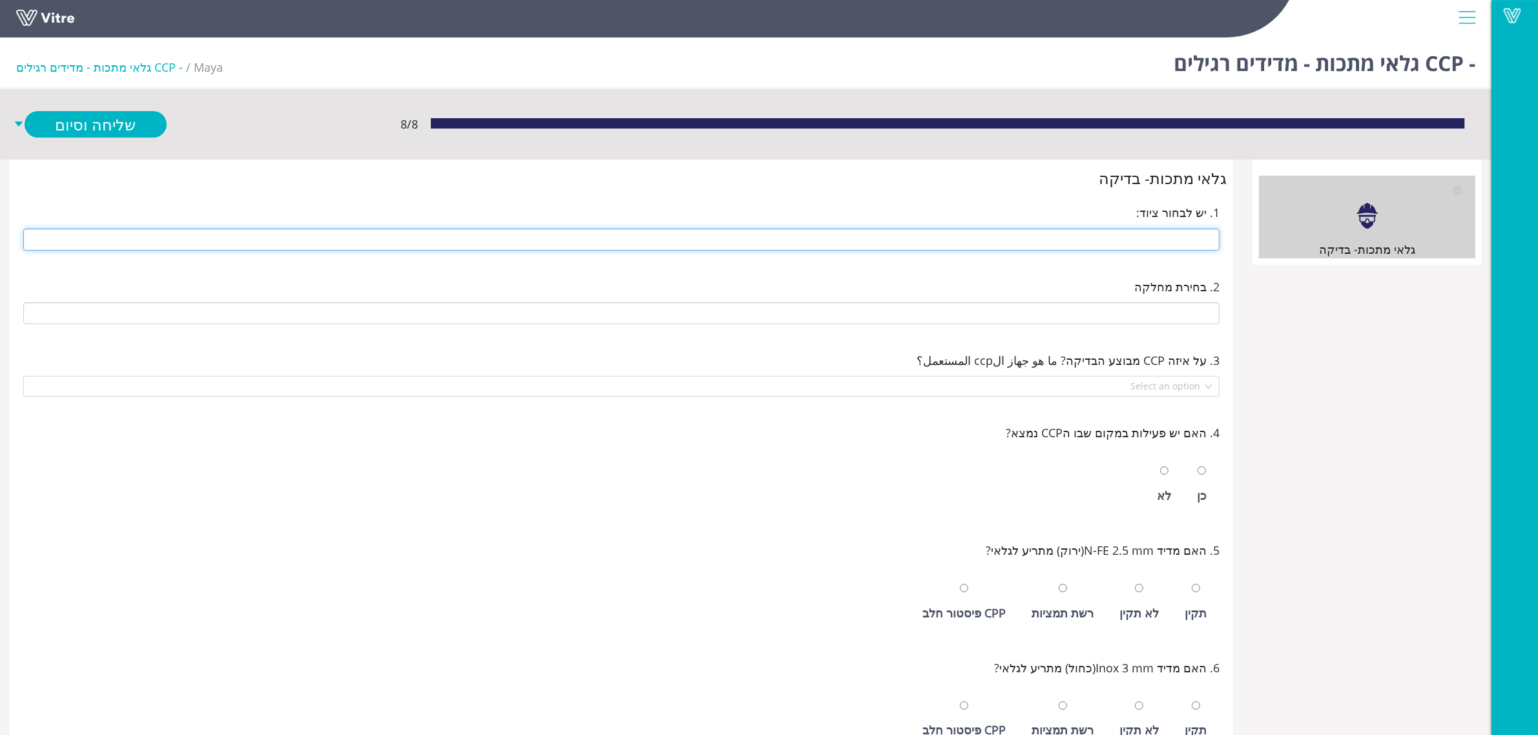
click at [955, 231] on input "text" at bounding box center [621, 240] width 1196 height 22
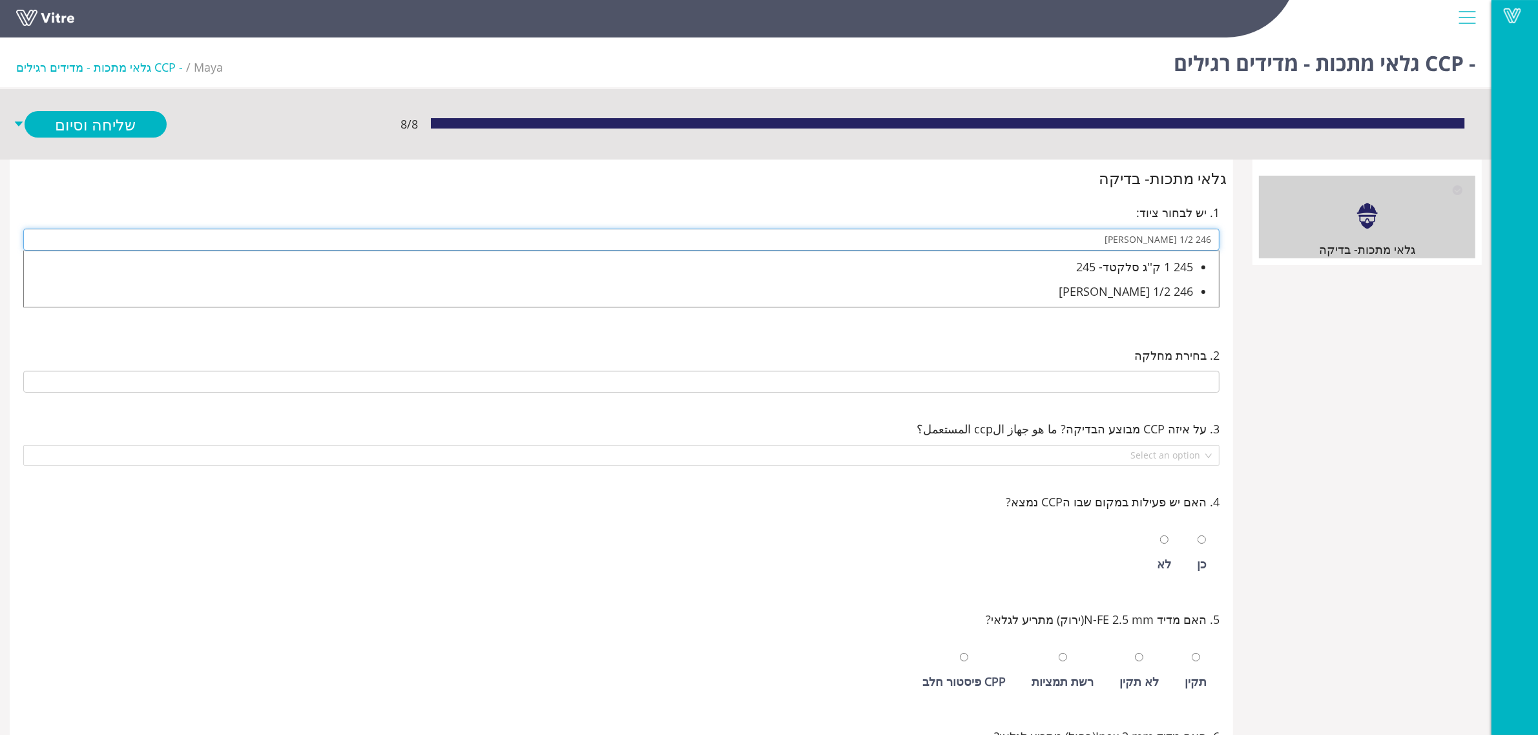
type input "246 1/2 קילו סלקטד"
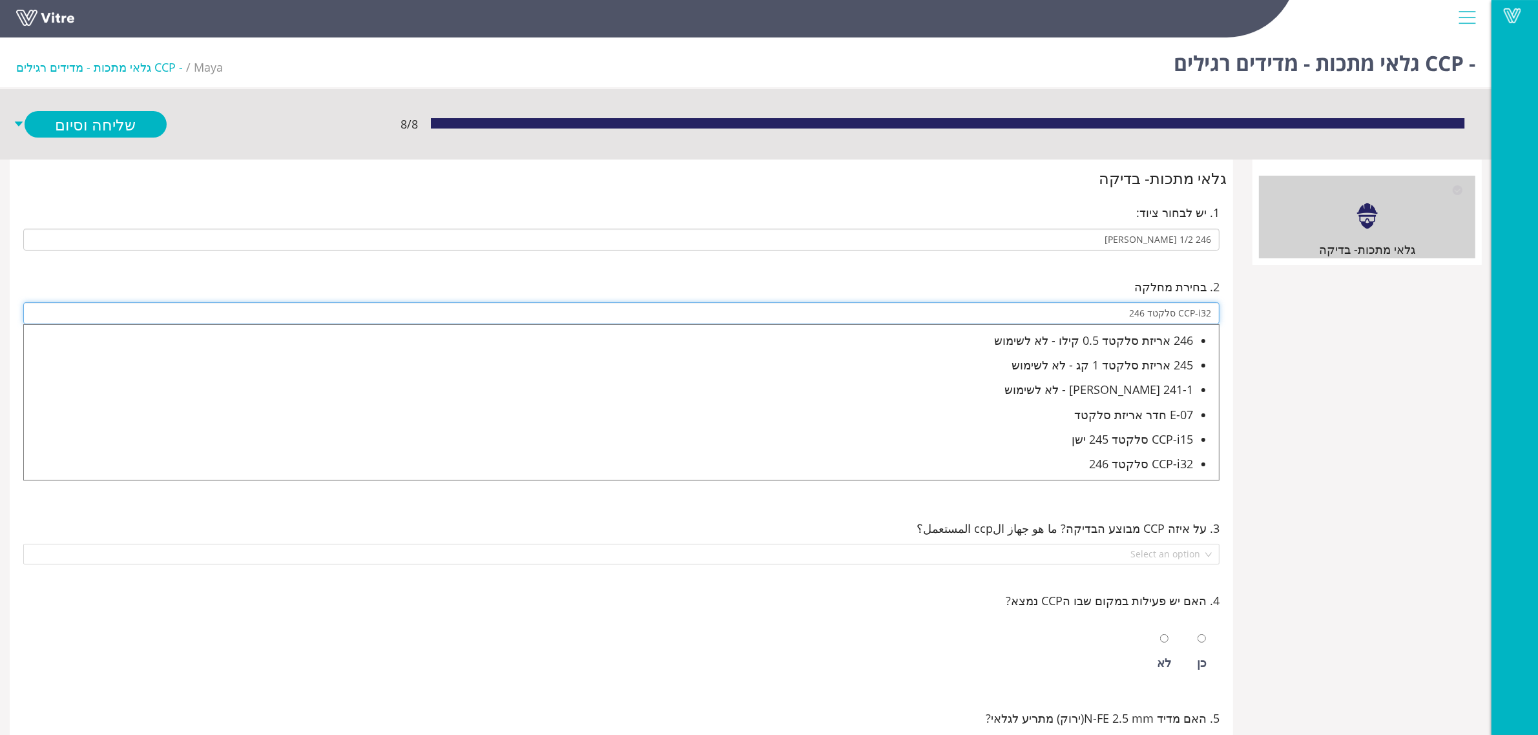
type input "CCP-i32 סלקטד 246"
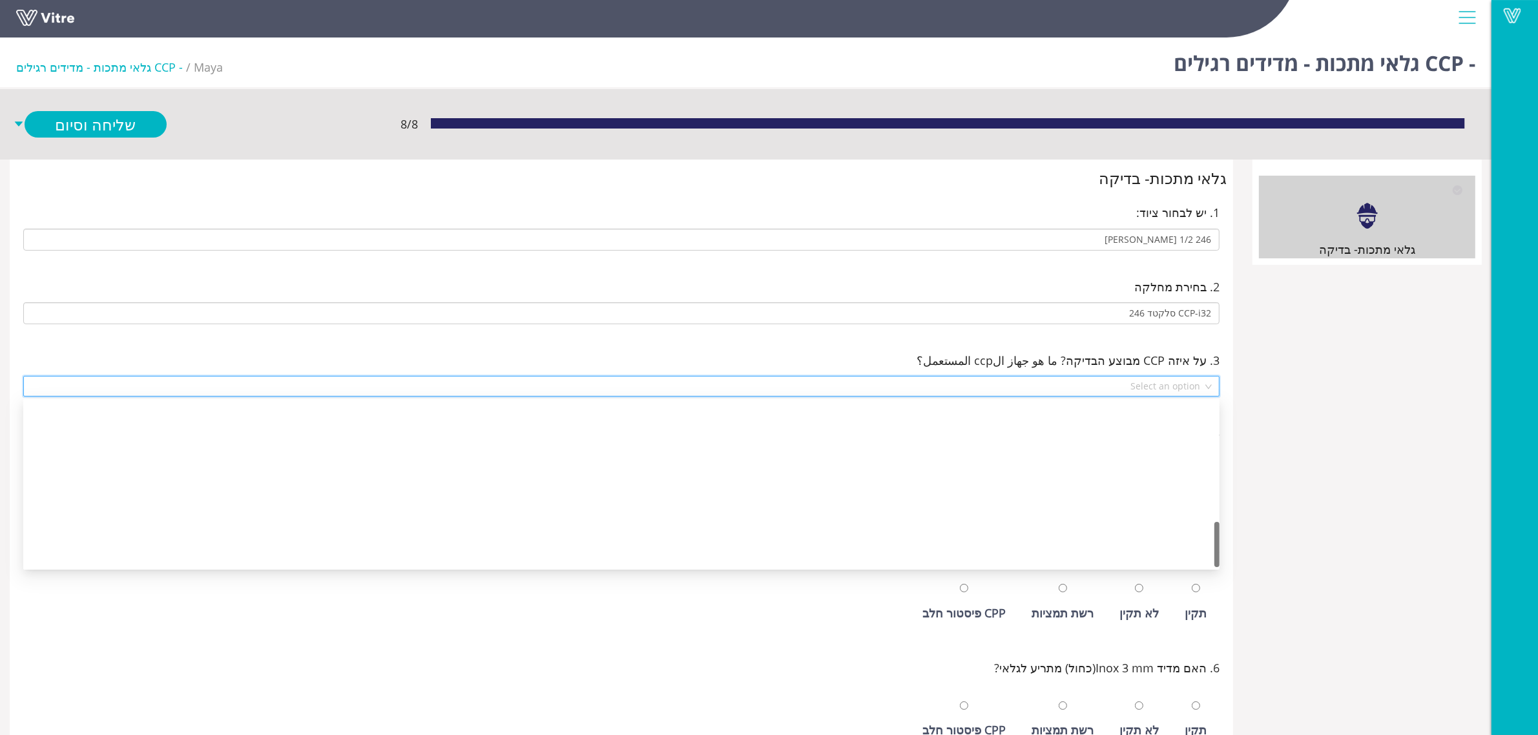
scroll to position [433, 0]
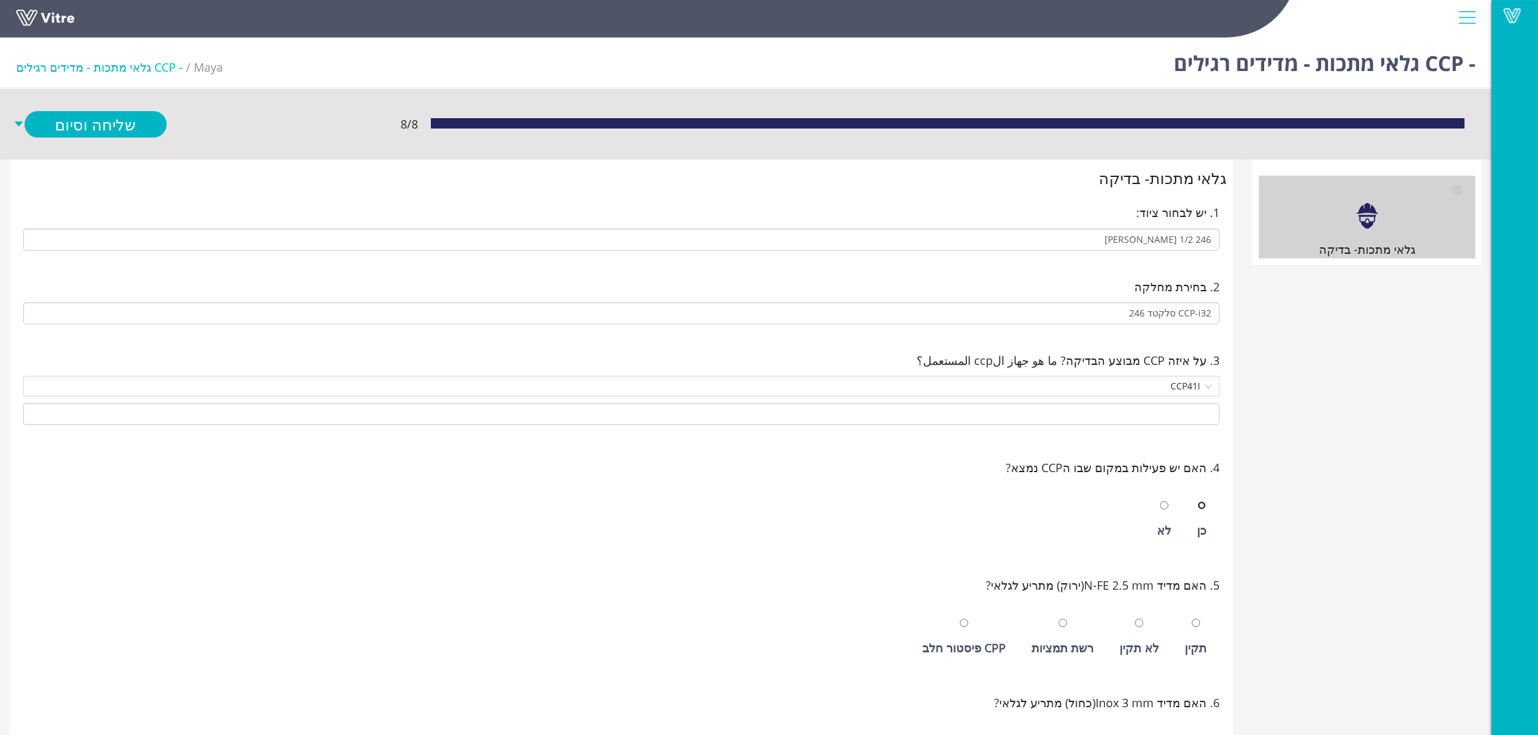
click at [1197, 501] on input "radio" at bounding box center [1201, 505] width 8 height 8
radio input "true"
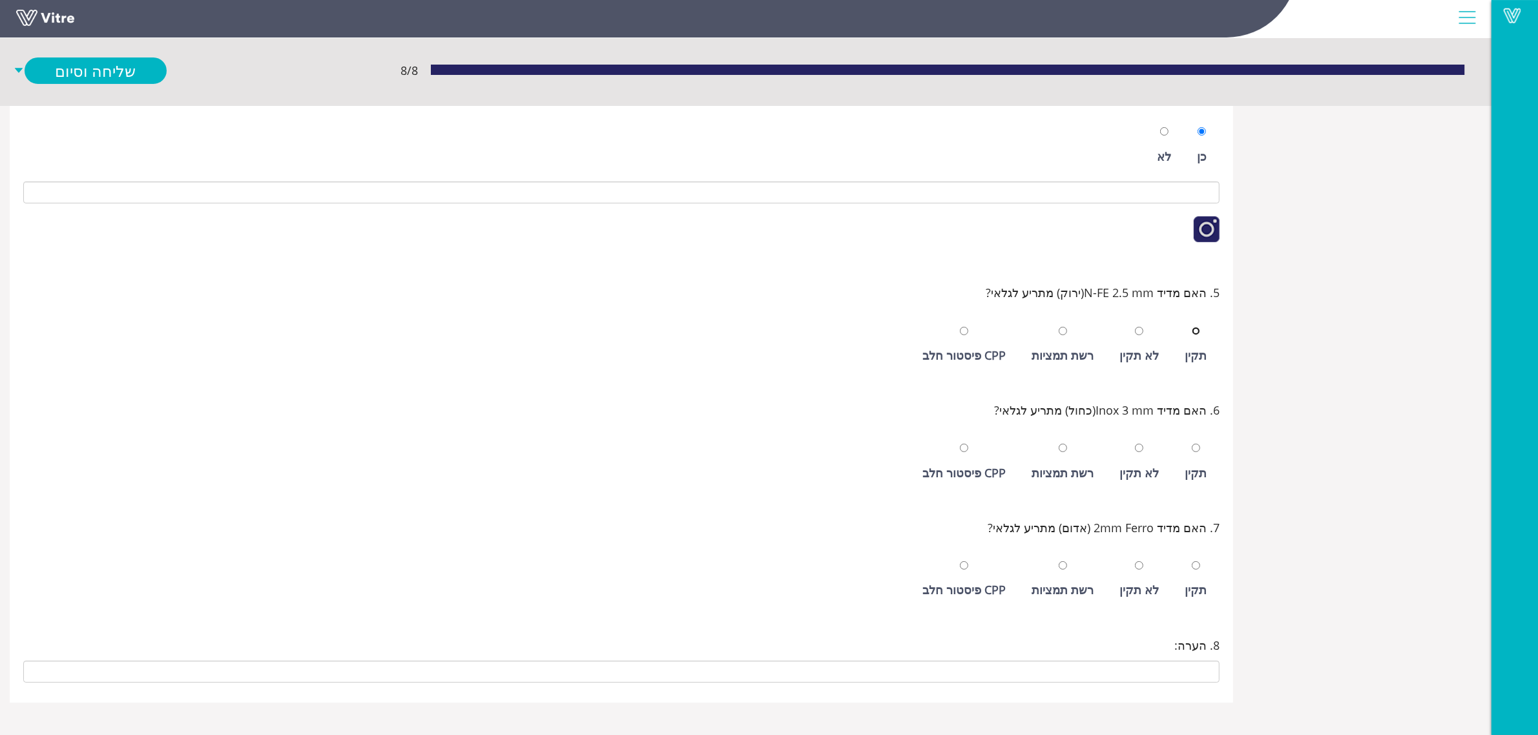
click at [1192, 327] on input "radio" at bounding box center [1196, 331] width 8 height 8
radio input "true"
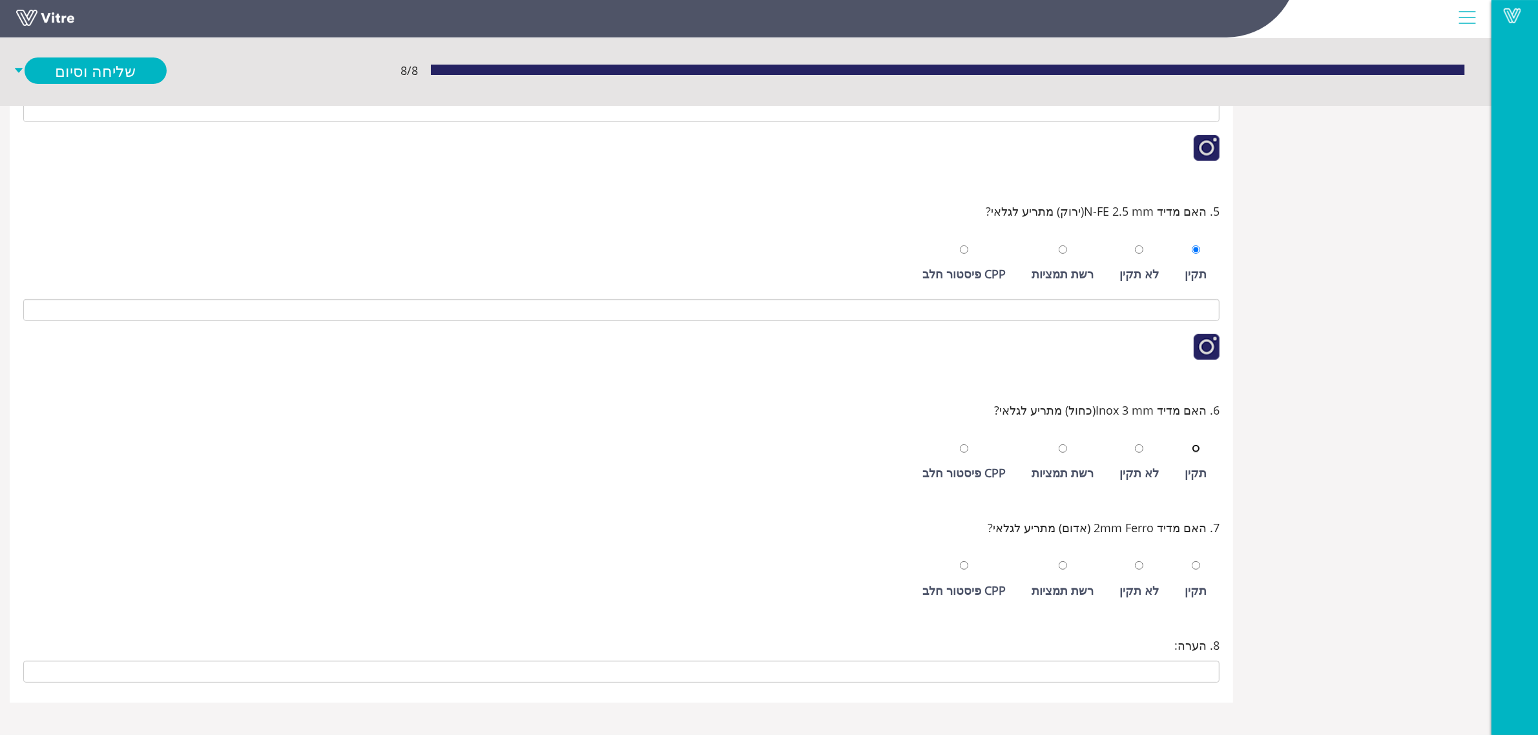
click at [1192, 444] on input "radio" at bounding box center [1196, 448] width 8 height 8
radio input "true"
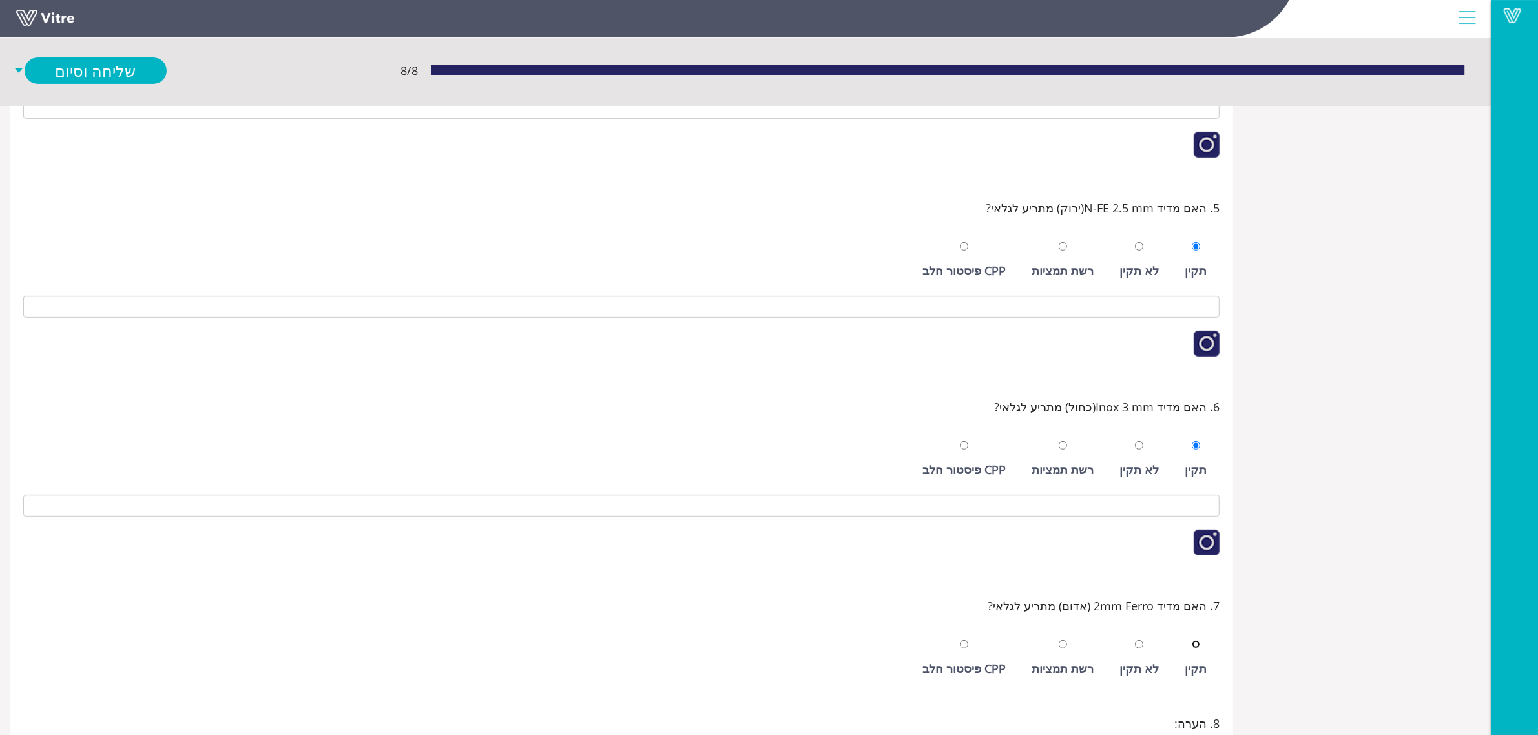
scroll to position [541, 0]
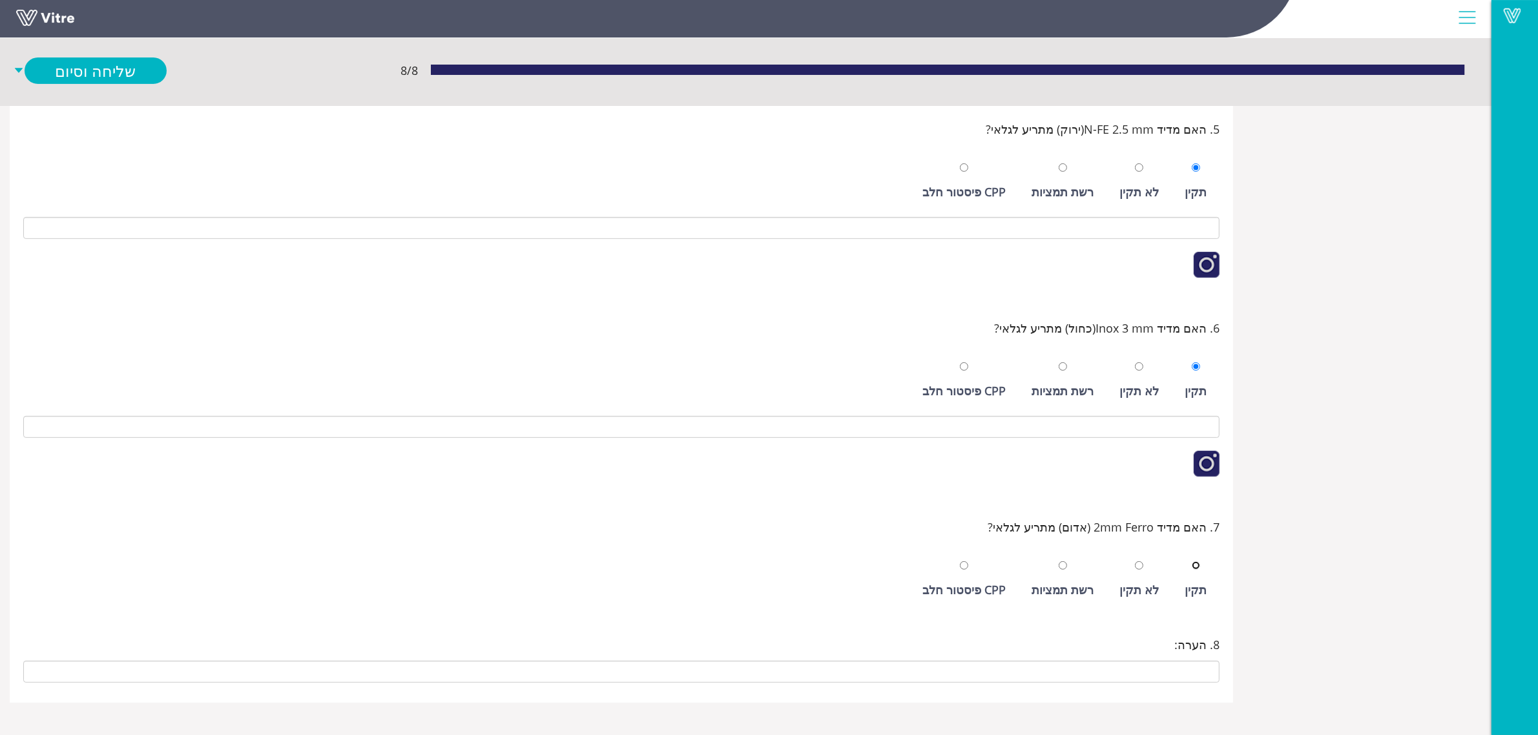
click at [1192, 561] on input "radio" at bounding box center [1196, 565] width 8 height 8
radio input "true"
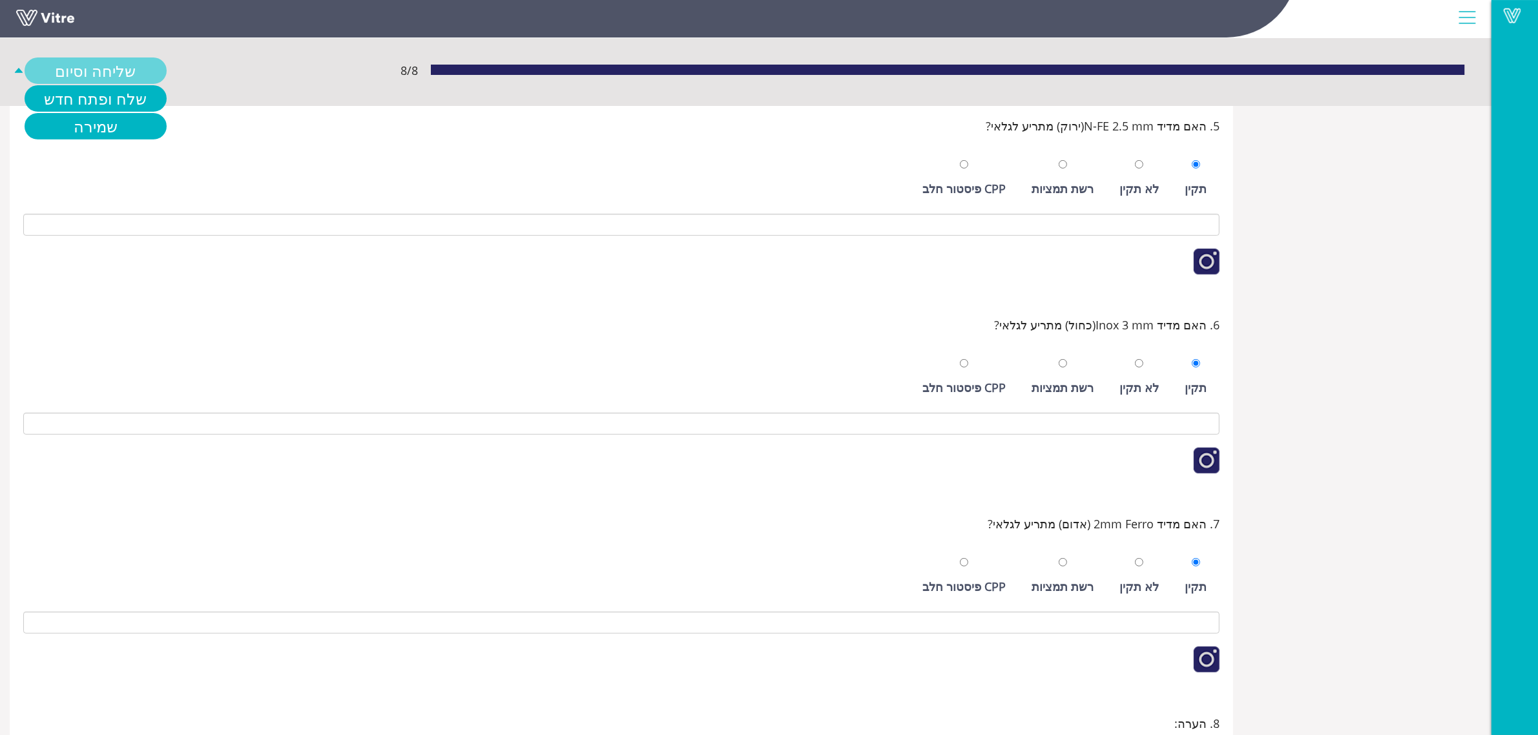
click at [123, 65] on link "שליחה וסיום" at bounding box center [96, 70] width 142 height 26
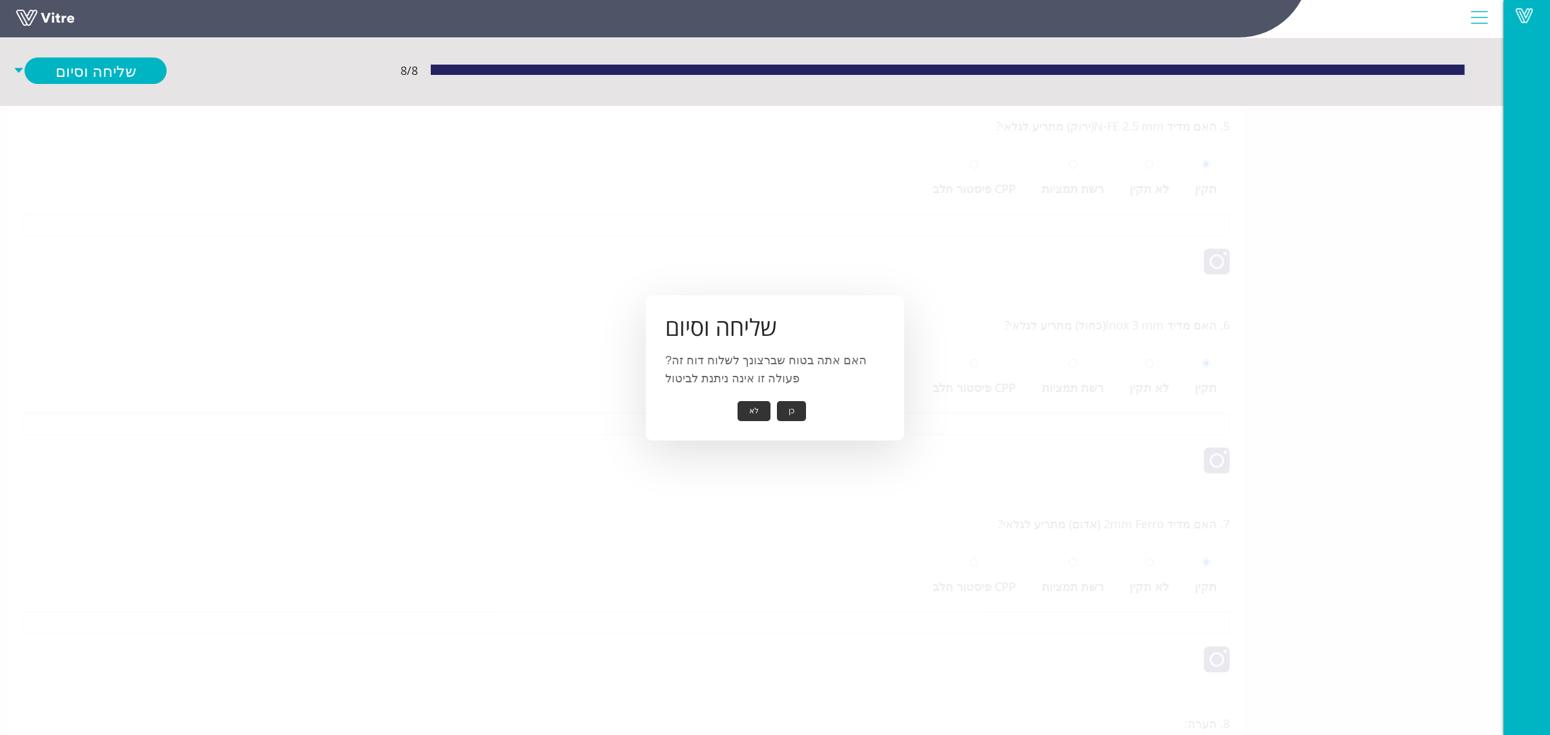
click at [791, 406] on button "כן" at bounding box center [791, 411] width 29 height 20
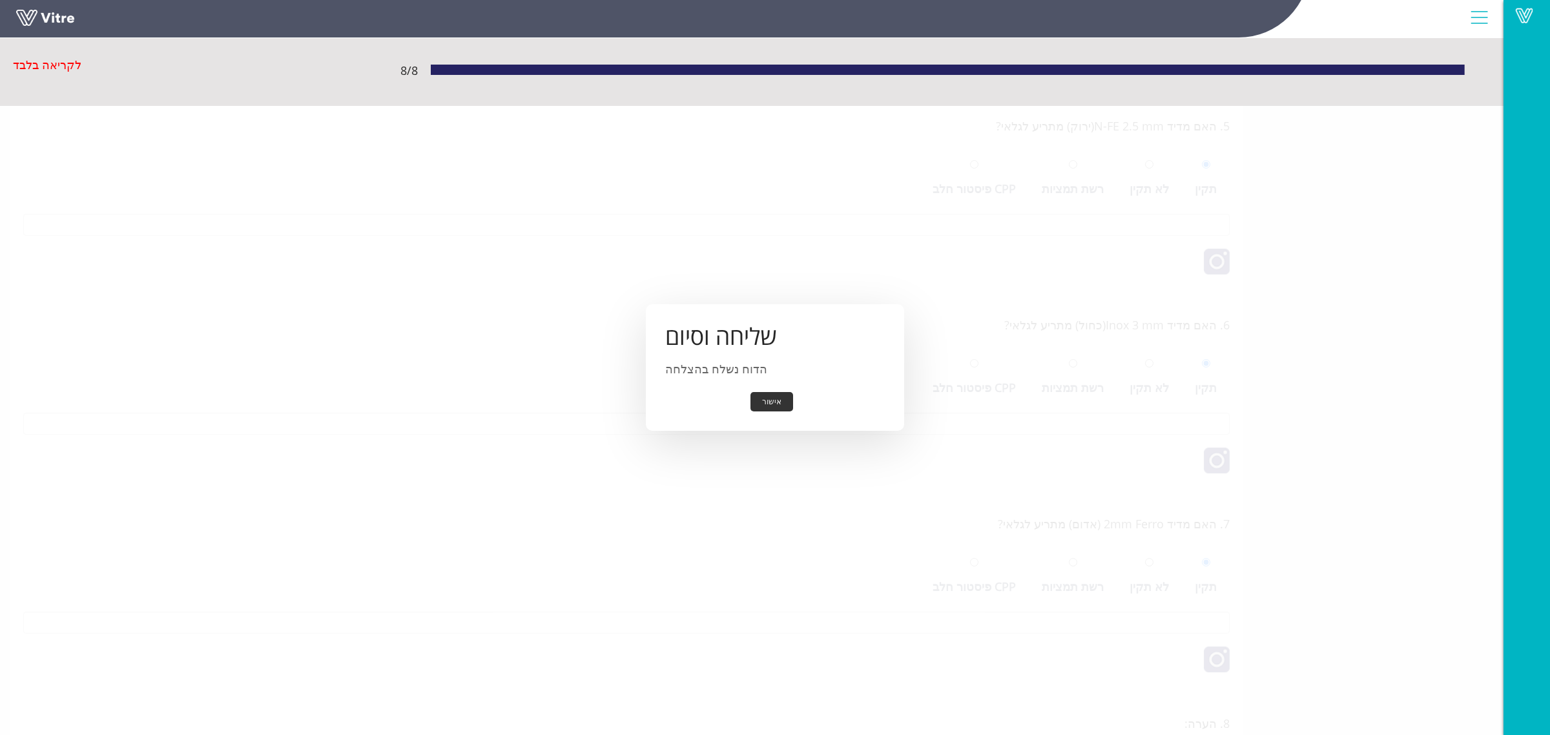
click at [791, 411] on div "אישור" at bounding box center [775, 402] width 220 height 20
click at [776, 411] on button "אישור" at bounding box center [771, 402] width 43 height 20
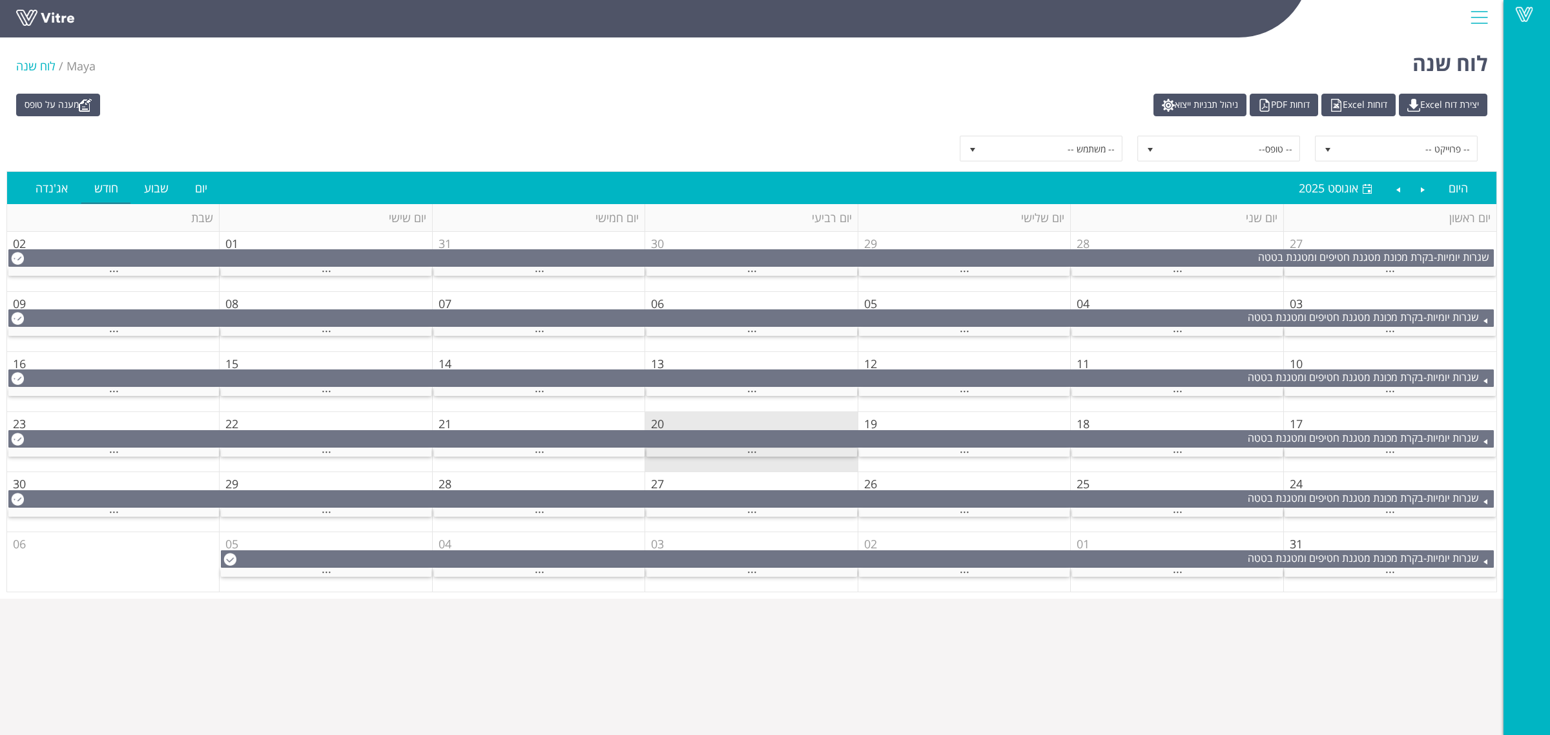
click at [762, 456] on div "..." at bounding box center [751, 452] width 211 height 8
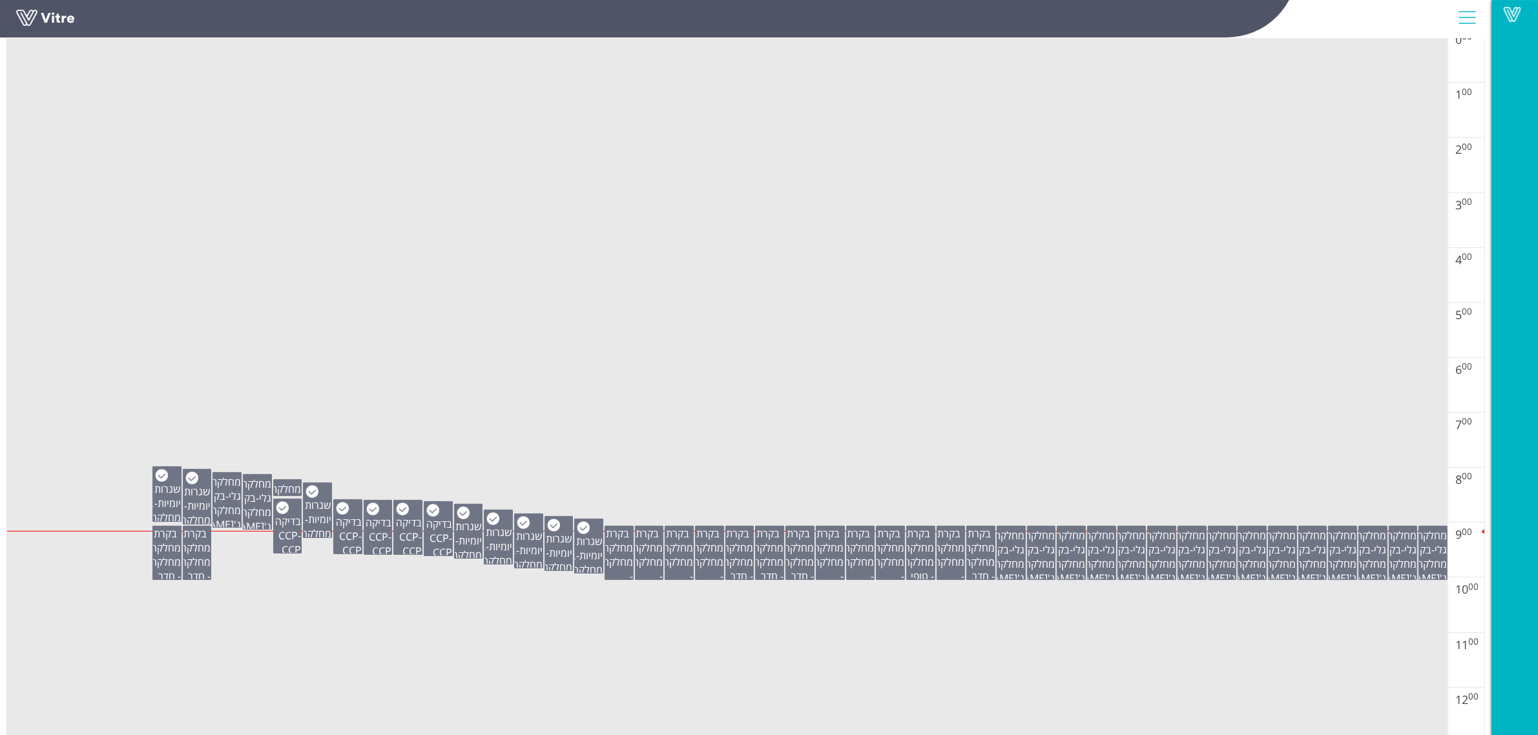
scroll to position [242, 0]
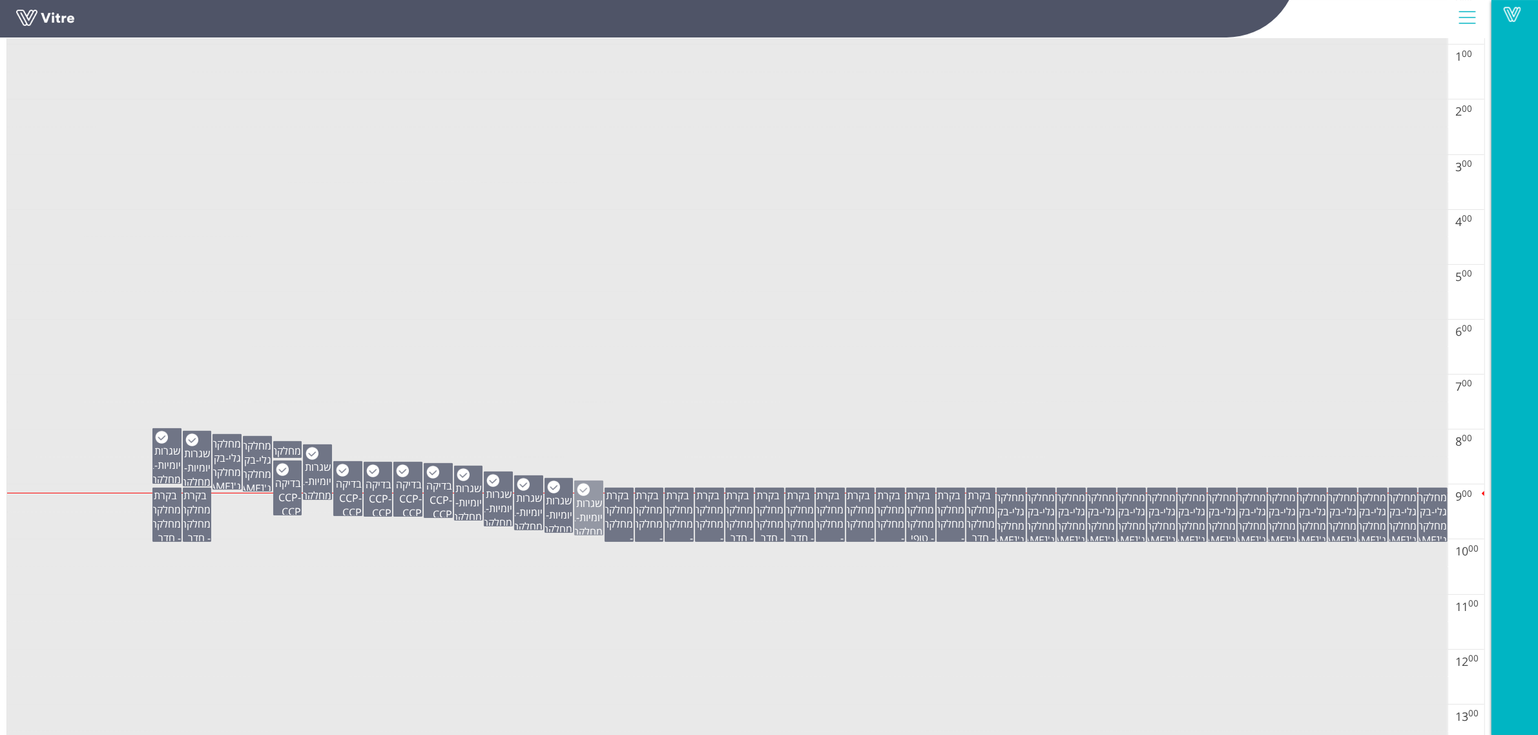
click at [584, 515] on span "שגרות יומיות" at bounding box center [589, 510] width 26 height 28
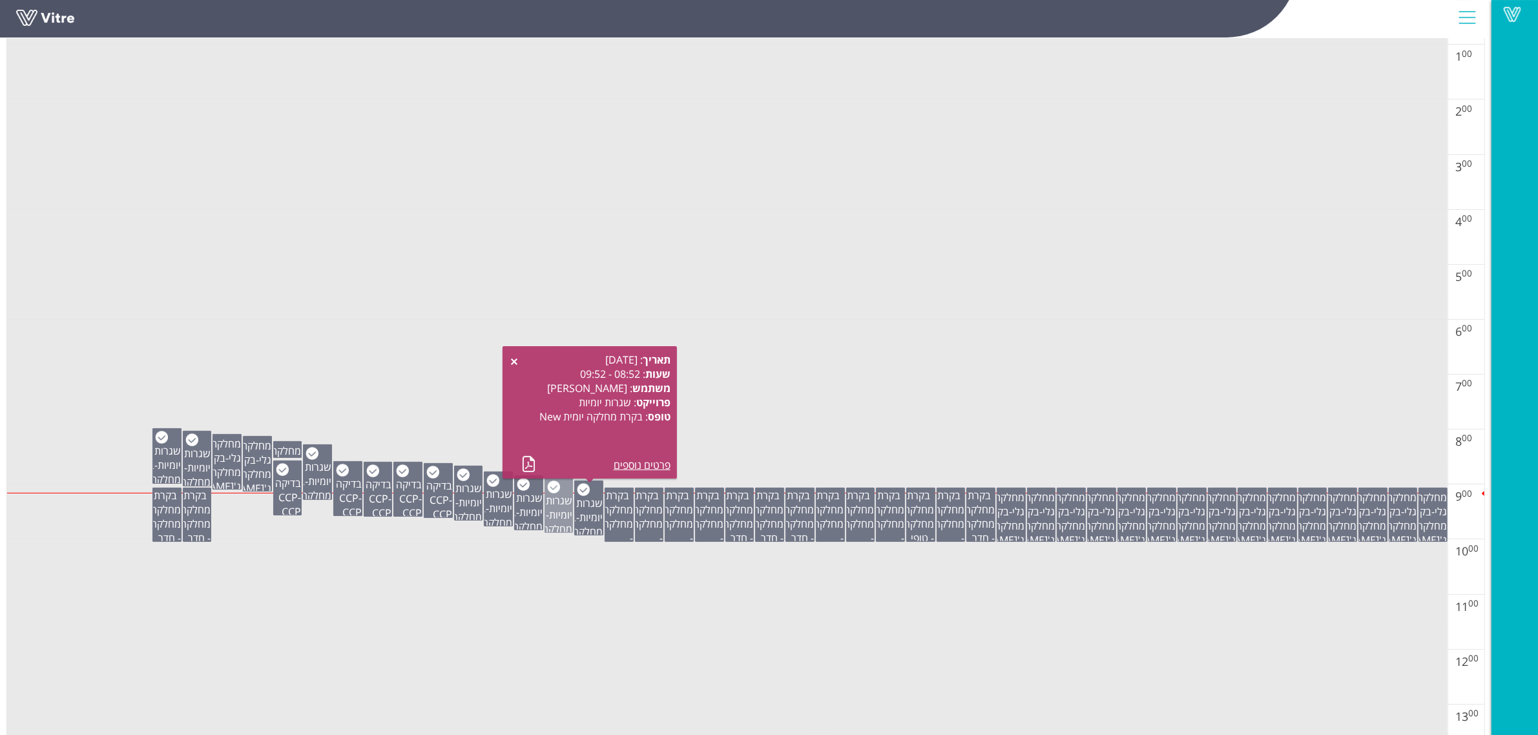
click at [566, 515] on span "שגרות יומיות" at bounding box center [559, 507] width 26 height 28
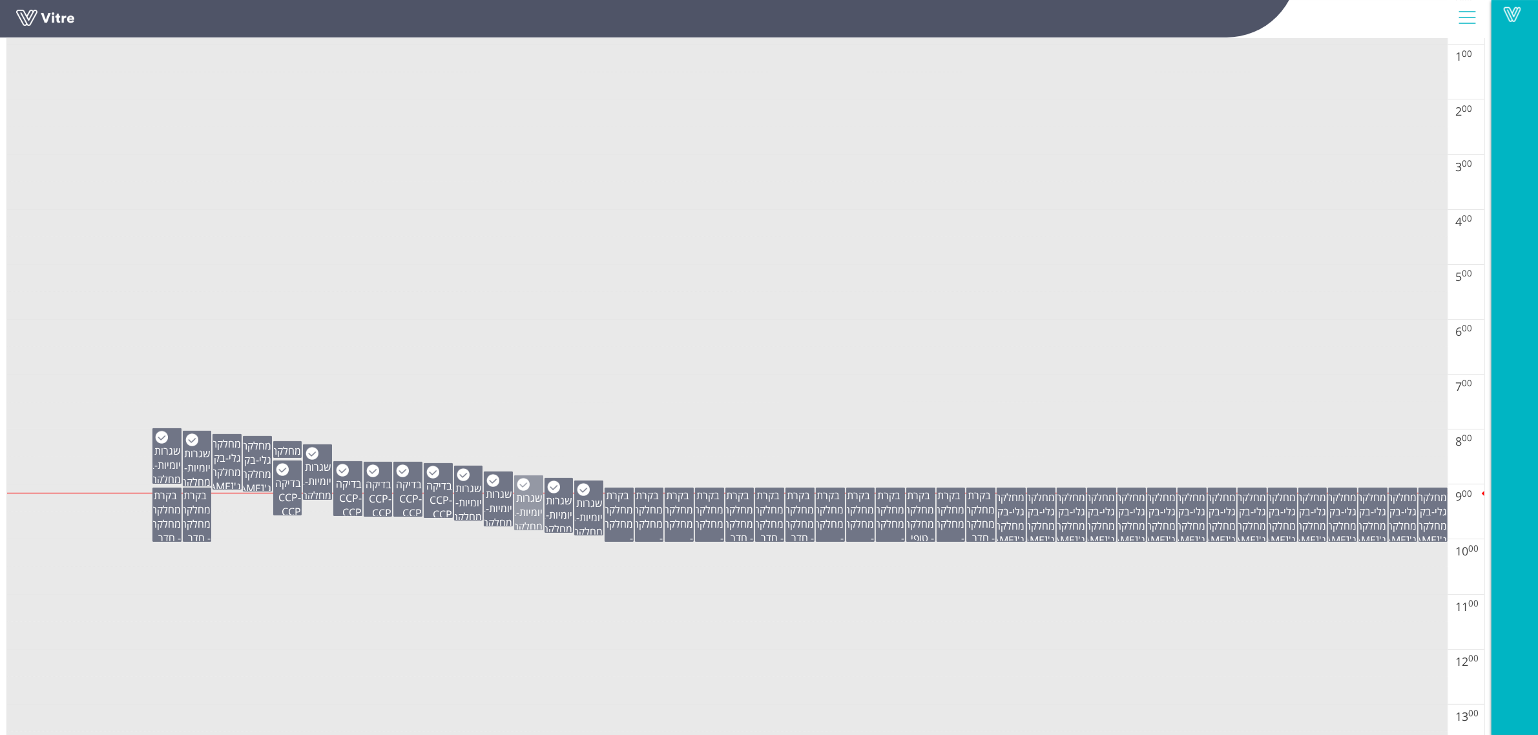
click at [530, 511] on span "שגרות יומיות" at bounding box center [529, 505] width 26 height 28
click at [490, 508] on span "שגרות יומיות" at bounding box center [499, 501] width 26 height 28
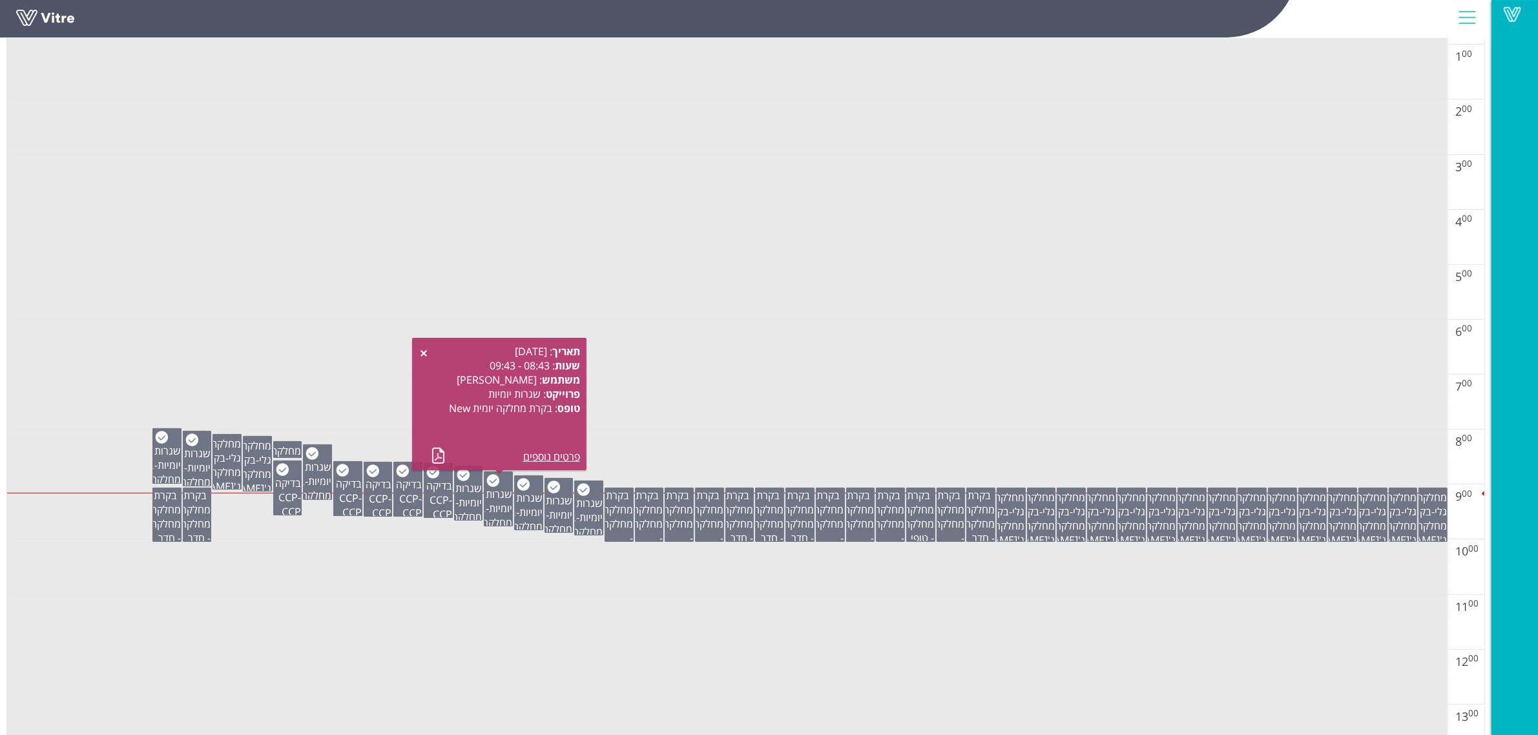
click at [942, 223] on td at bounding box center [727, 224] width 1440 height 28
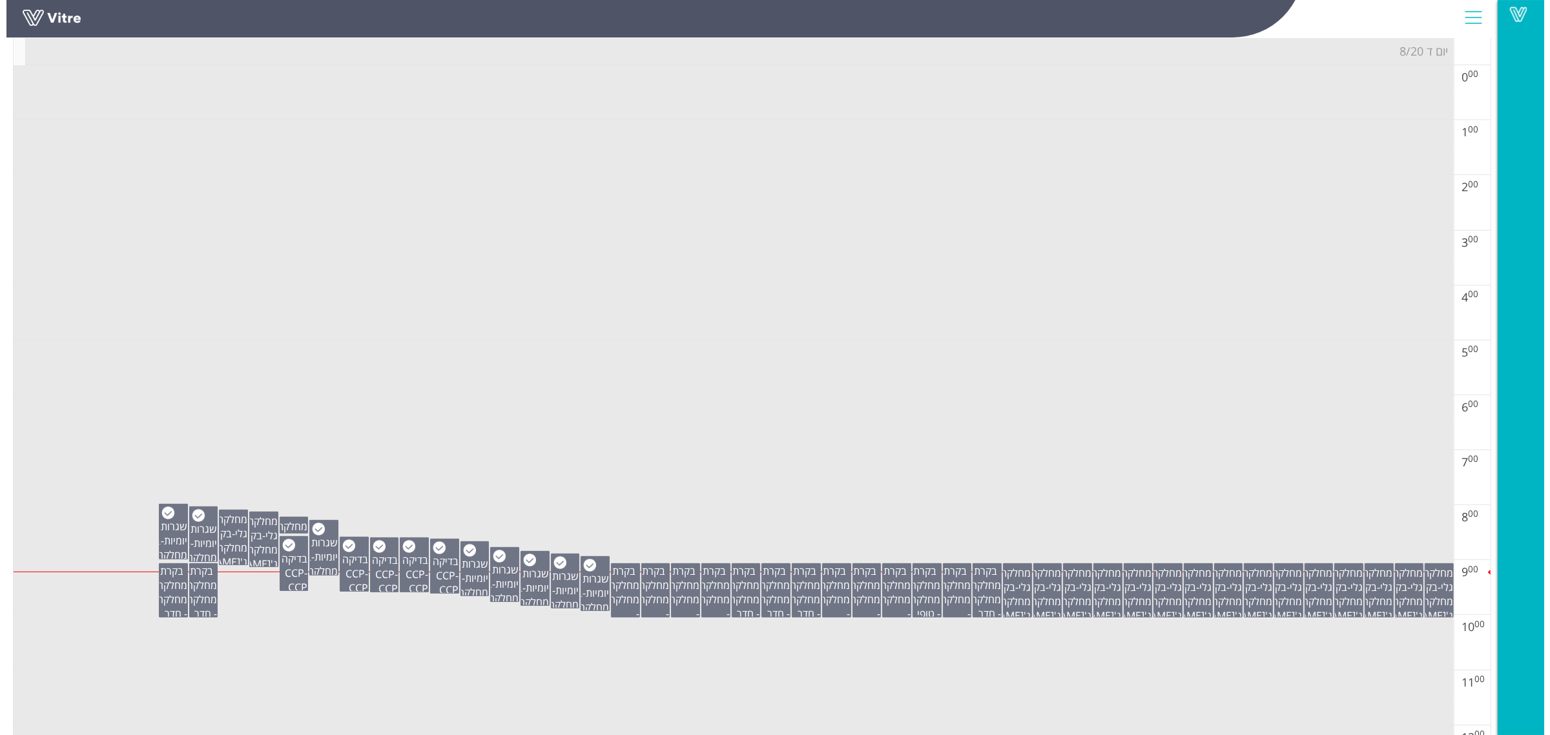
scroll to position [0, 0]
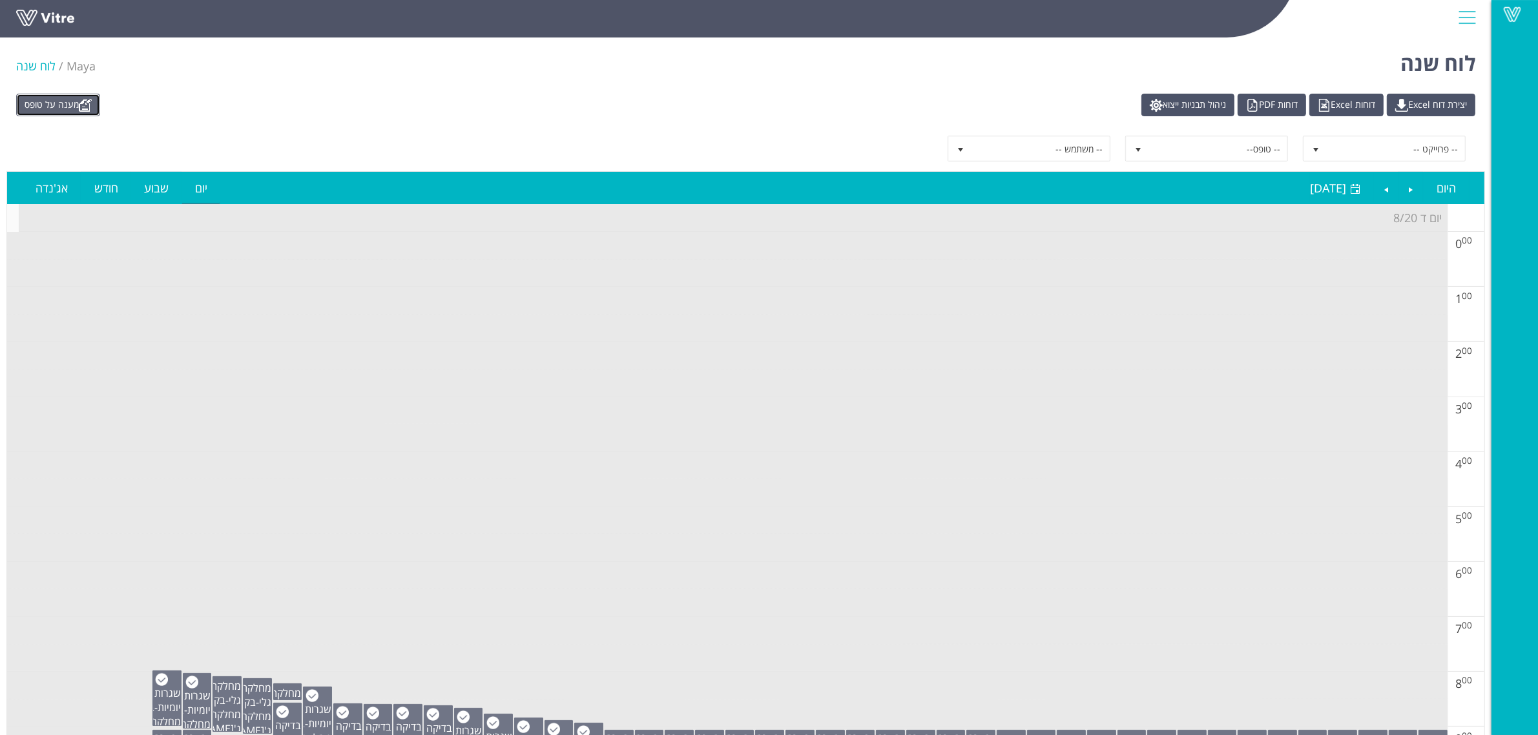
click at [63, 107] on link "מענה על טופס" at bounding box center [58, 105] width 84 height 23
